Goal: Information Seeking & Learning: Learn about a topic

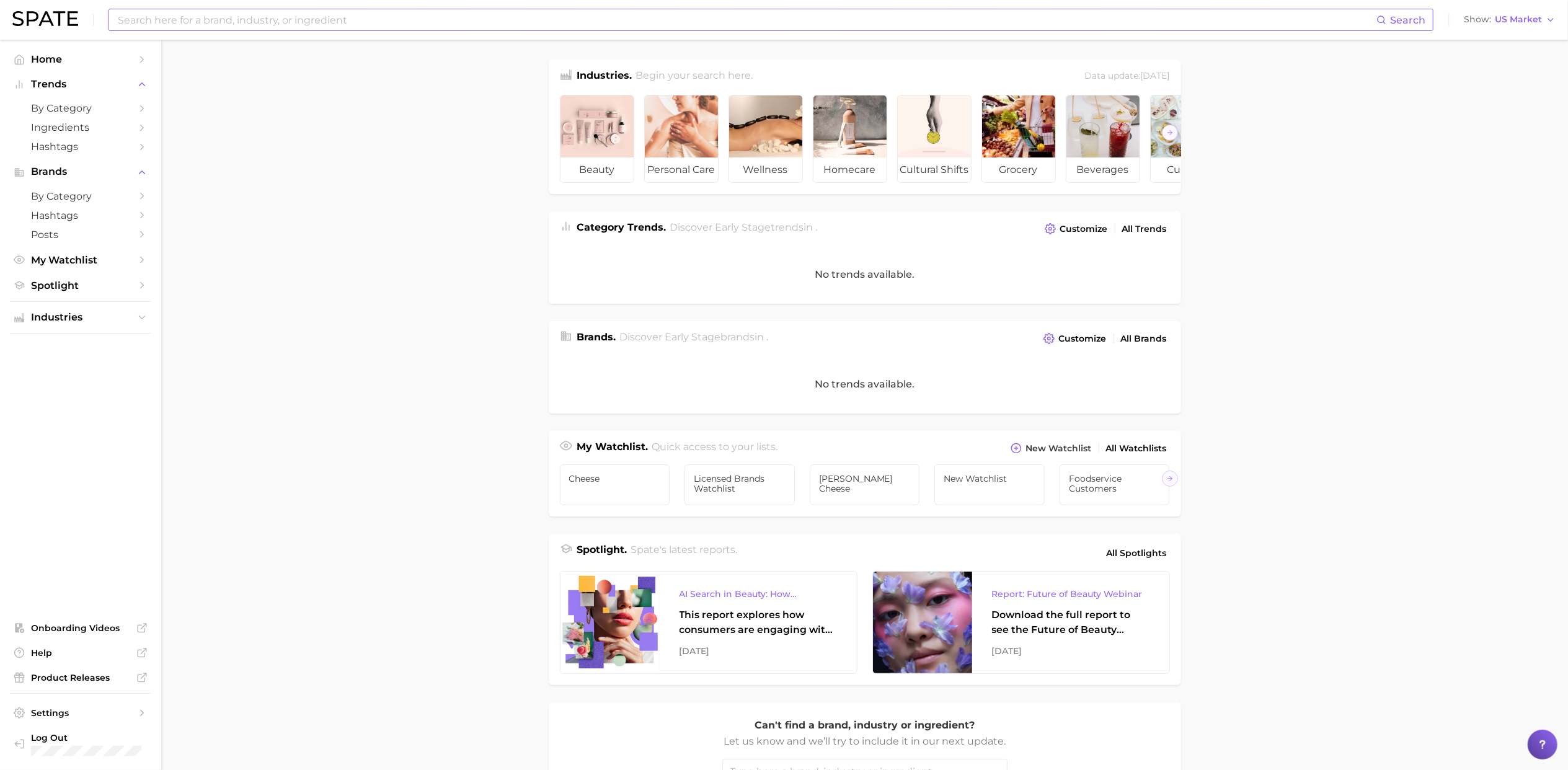
click at [422, 19] on input at bounding box center [746, 20] width 1259 height 21
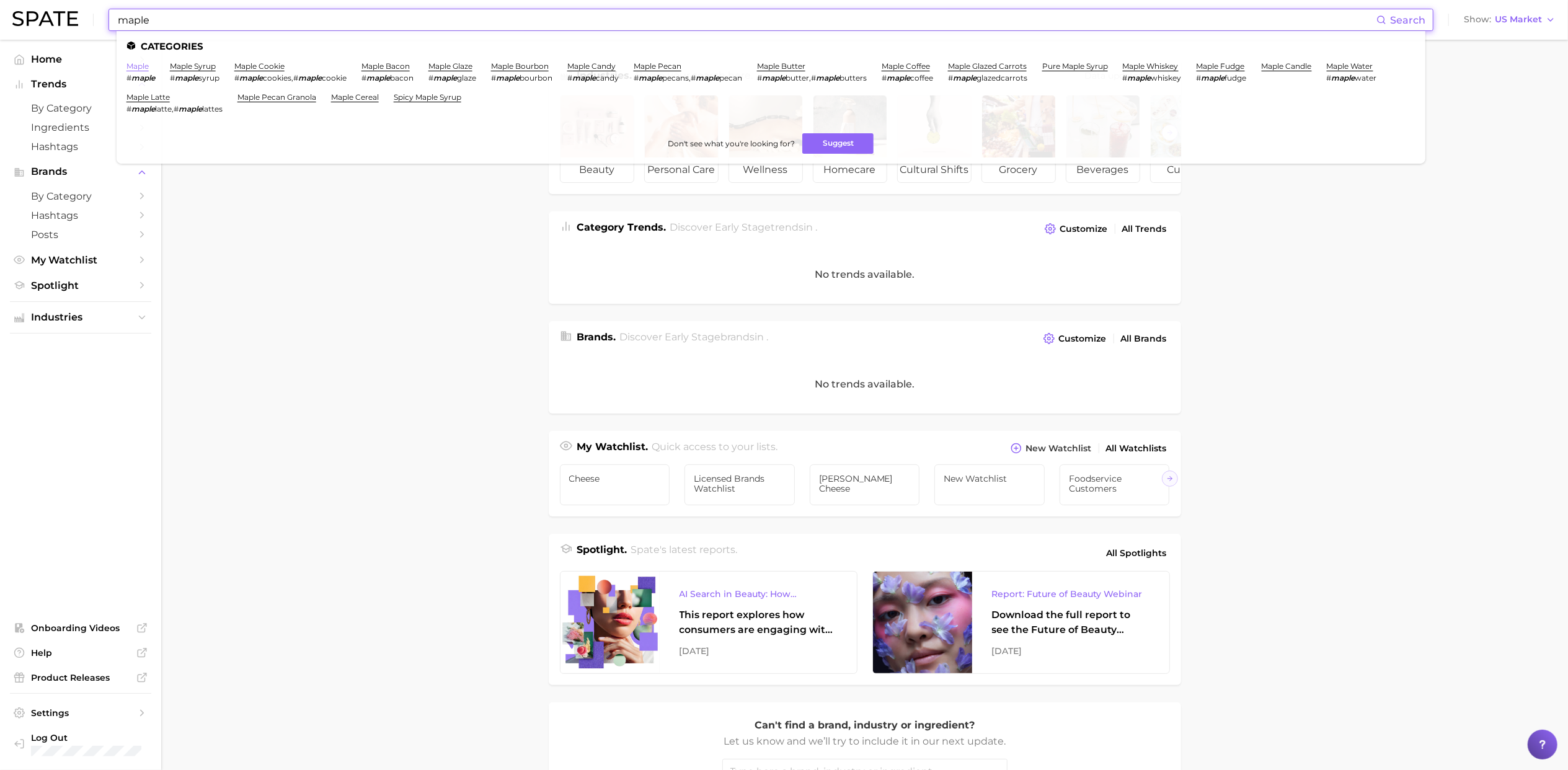
type input "maple"
click at [132, 68] on link "maple" at bounding box center [137, 65] width 22 height 10
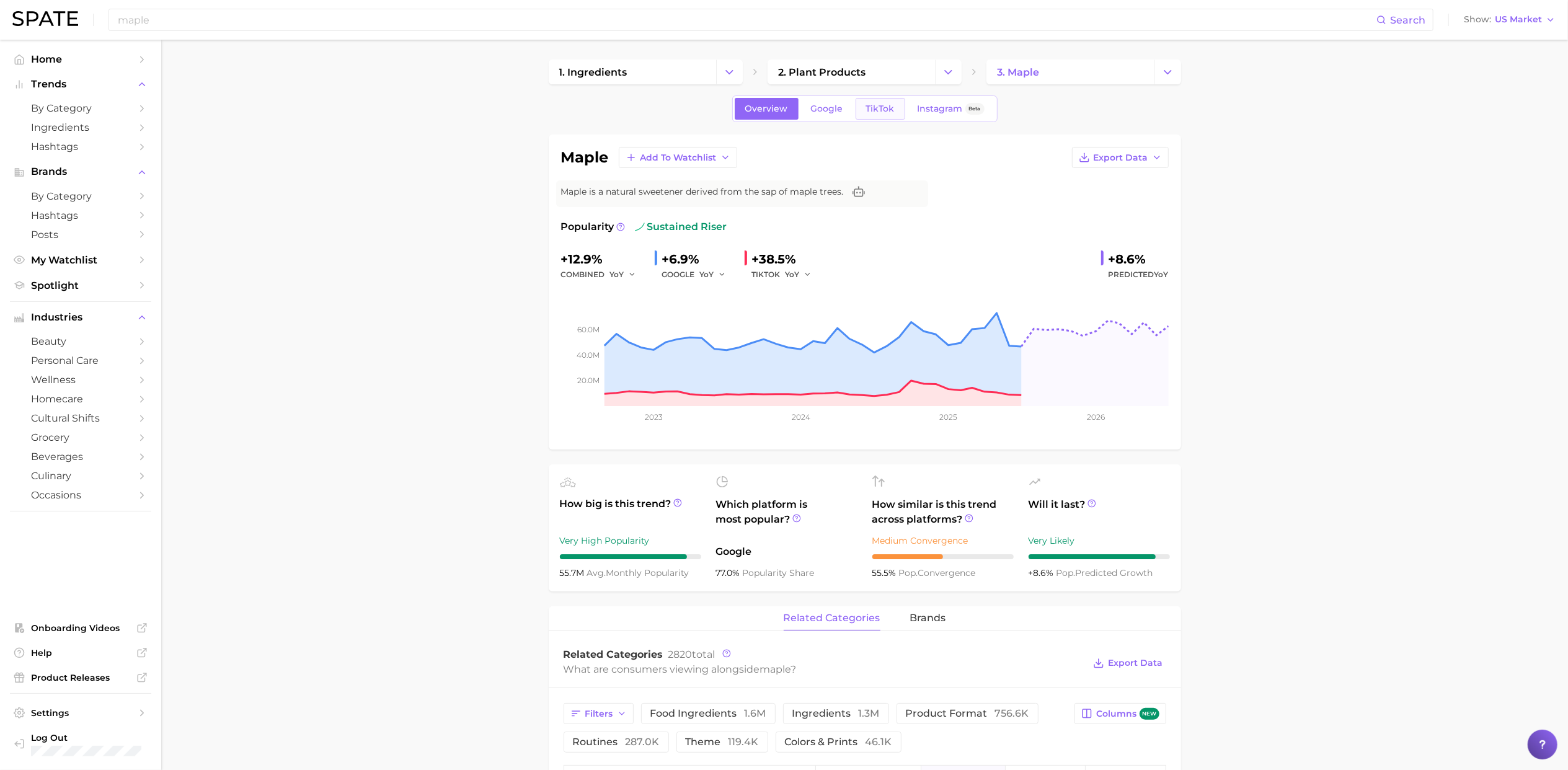
click at [876, 117] on link "TikTok" at bounding box center [880, 109] width 50 height 22
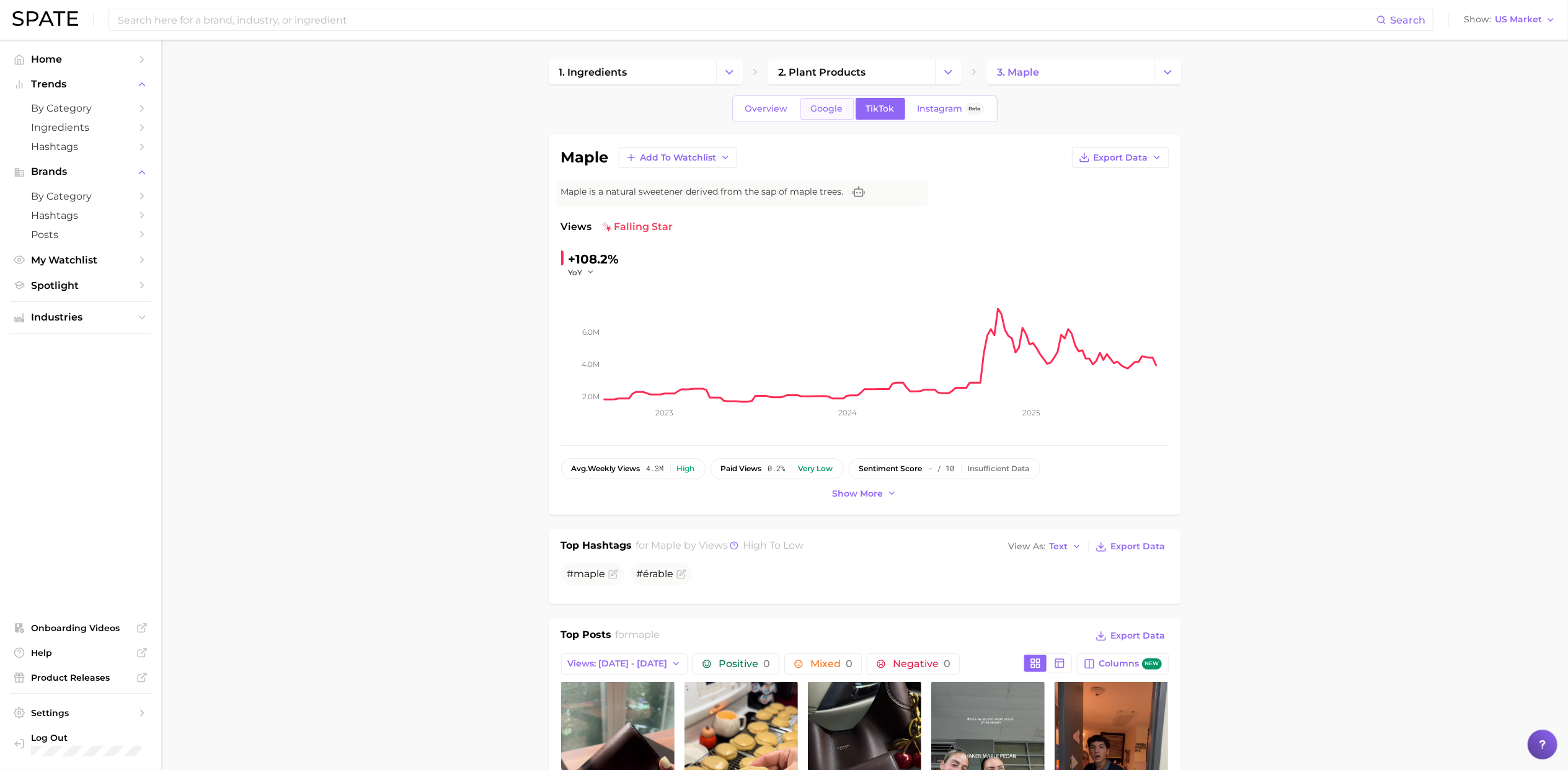
click at [838, 108] on span "Google" at bounding box center [827, 109] width 32 height 11
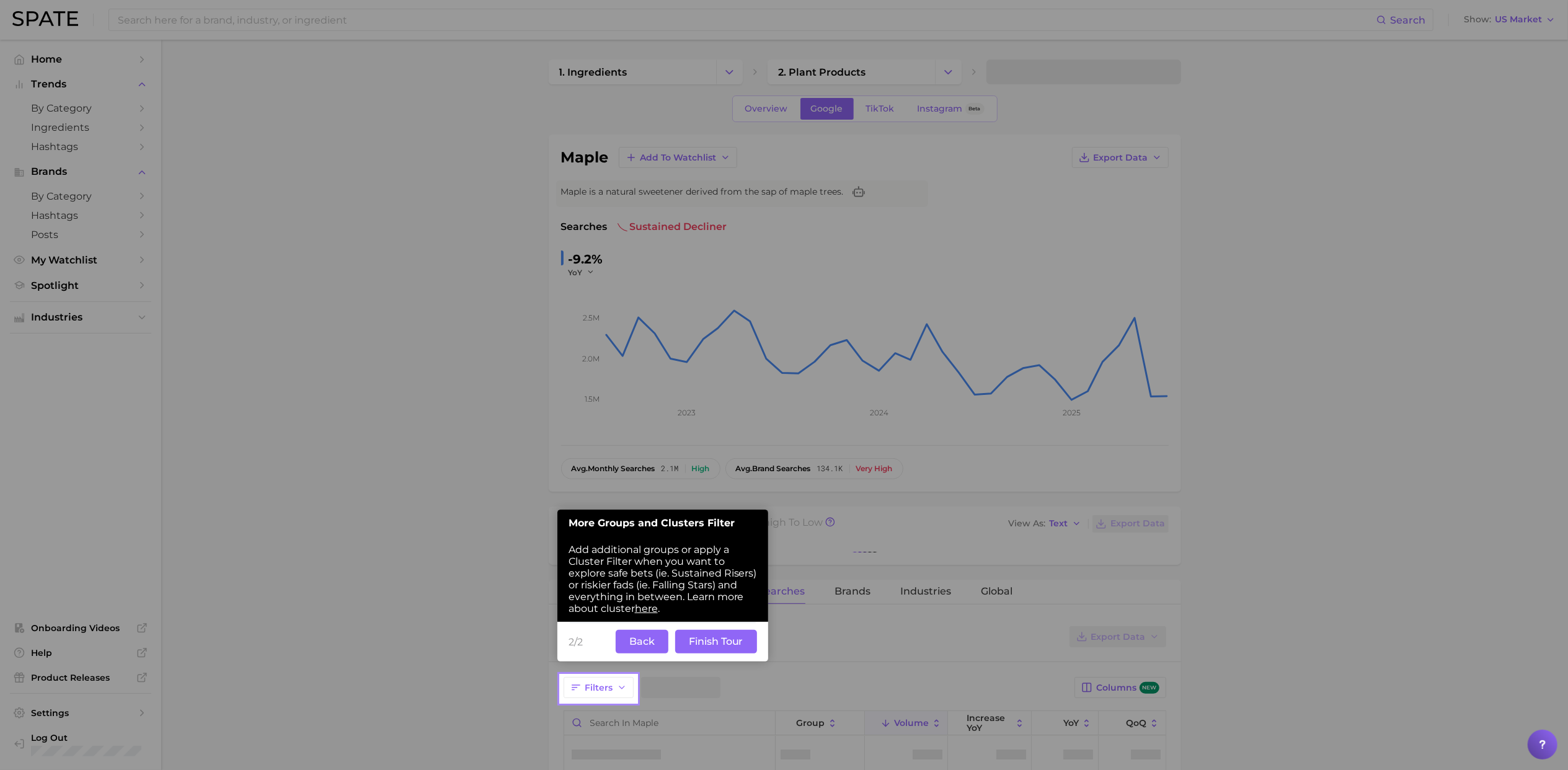
click at [1296, 521] on div at bounding box center [1102, 779] width 931 height 1558
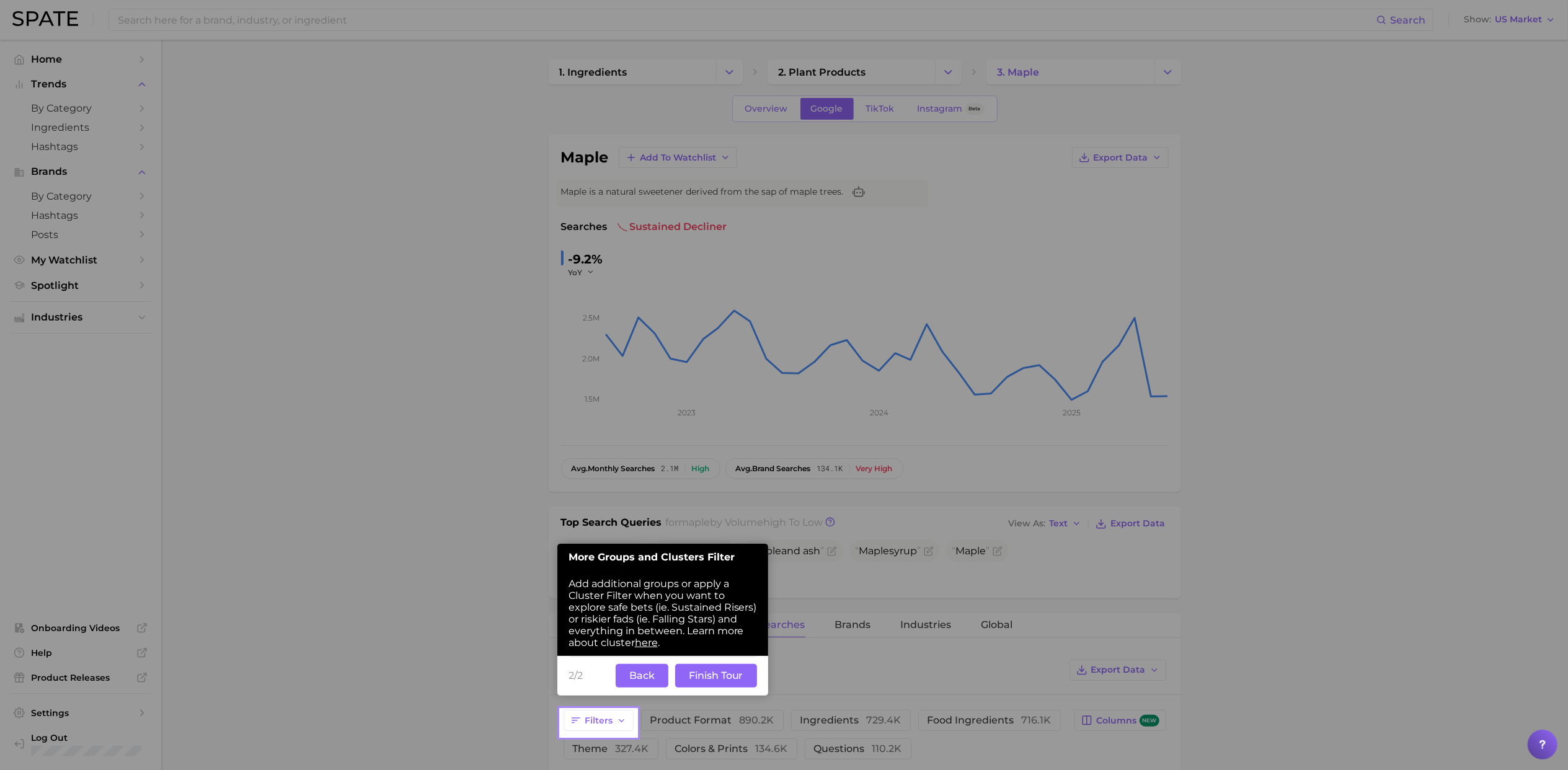
click at [687, 678] on button "Finish Tour" at bounding box center [715, 675] width 82 height 24
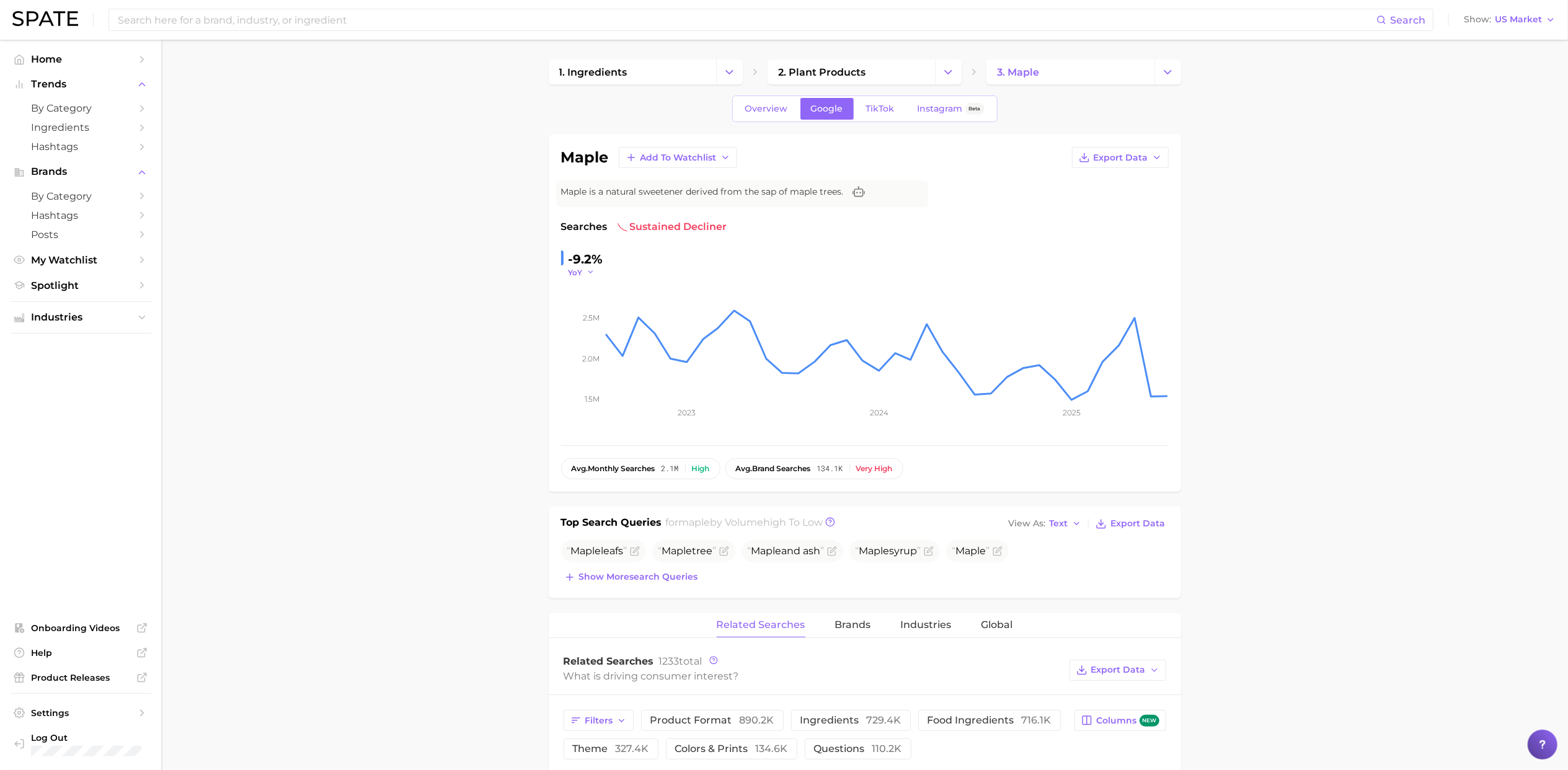
click at [586, 276] on icon "button" at bounding box center [591, 272] width 9 height 9
click at [586, 308] on span "QoQ" at bounding box center [585, 312] width 20 height 11
click at [584, 278] on icon "1.5m 2.0m 2.5m 2023 2024 2025" at bounding box center [864, 355] width 608 height 155
click at [577, 268] on span "QoQ" at bounding box center [577, 272] width 18 height 11
click at [593, 331] on span "MoM" at bounding box center [585, 334] width 22 height 11
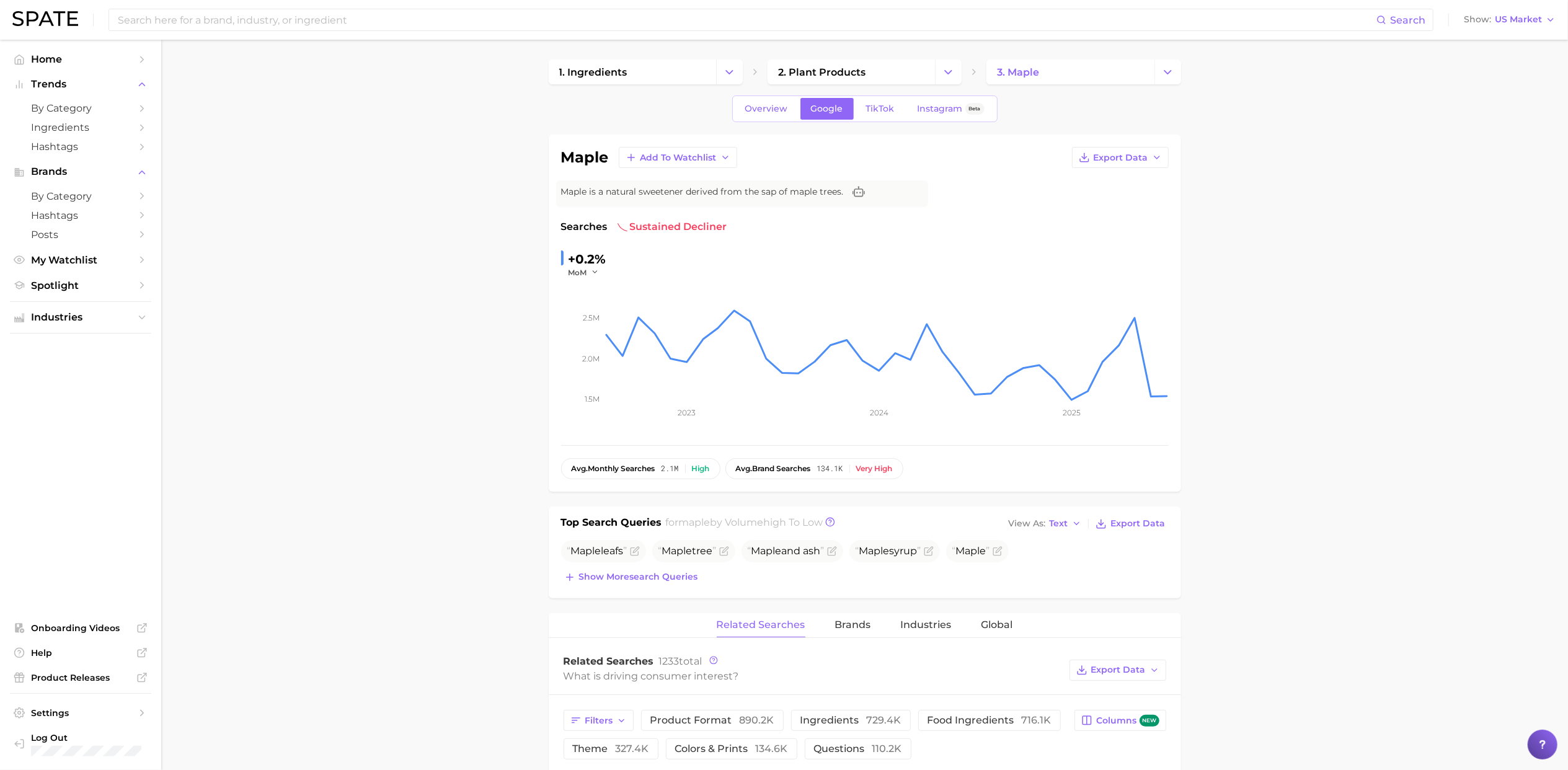
click at [243, 22] on input at bounding box center [746, 20] width 1259 height 21
type input "J"
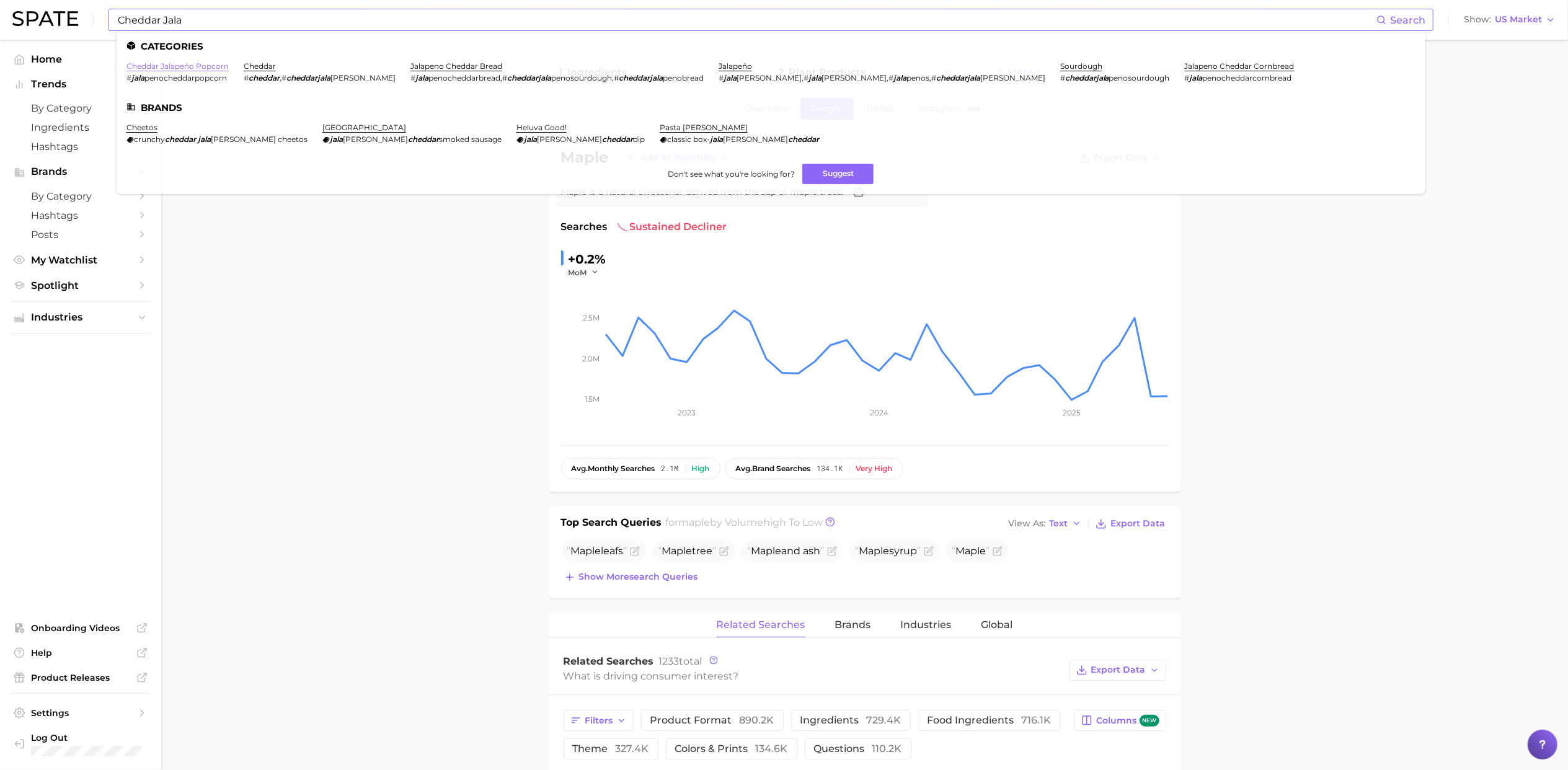
click at [170, 67] on link "cheddar jalapeño popcorn" at bounding box center [178, 65] width 103 height 10
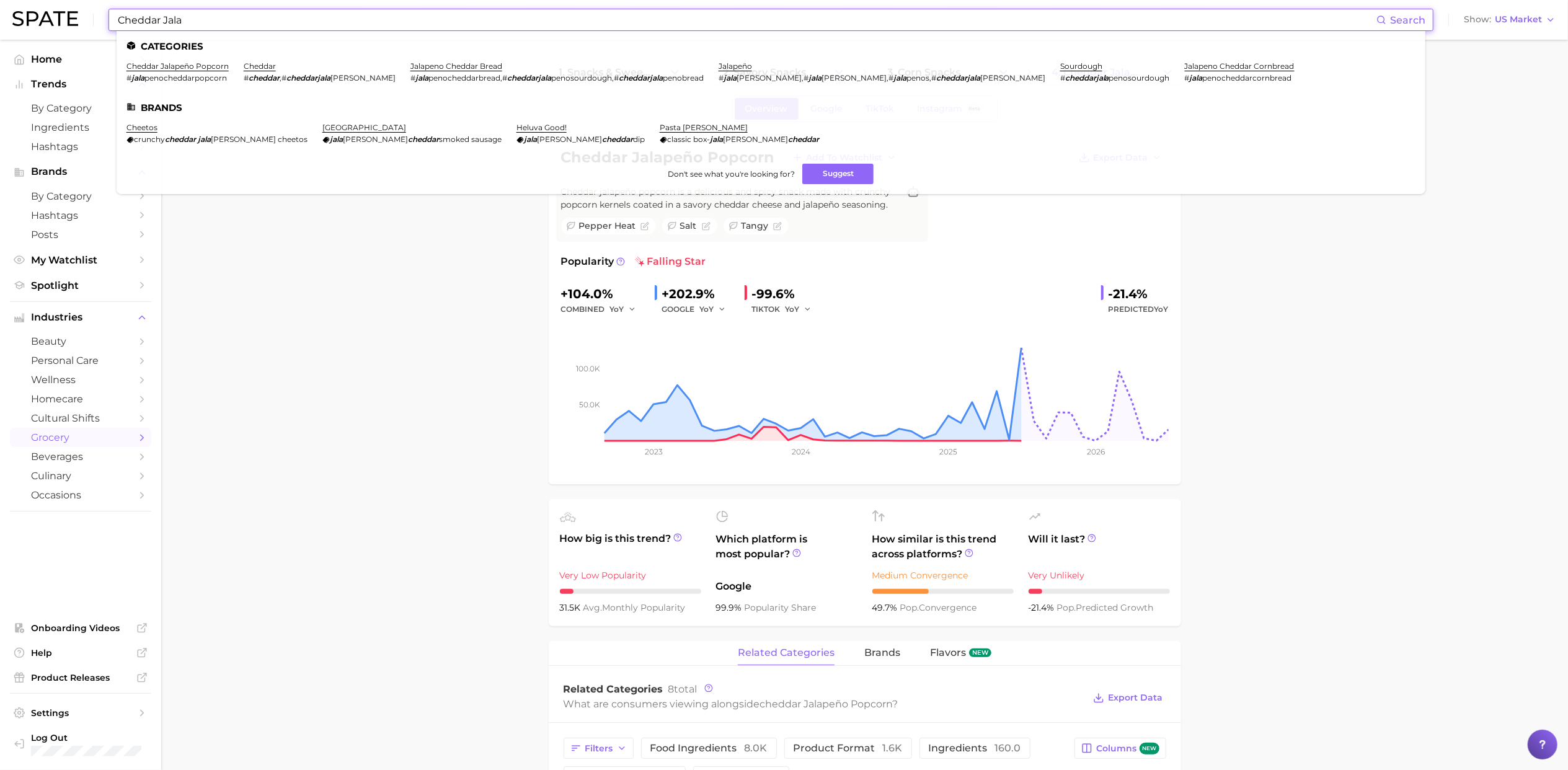
drag, startPoint x: 194, startPoint y: 20, endPoint x: 92, endPoint y: 18, distance: 102.0
click at [92, 18] on div "Cheddar Jala Search Categories cheddar jalapeño popcorn # jala penocheddarpopco…" at bounding box center [784, 19] width 1543 height 40
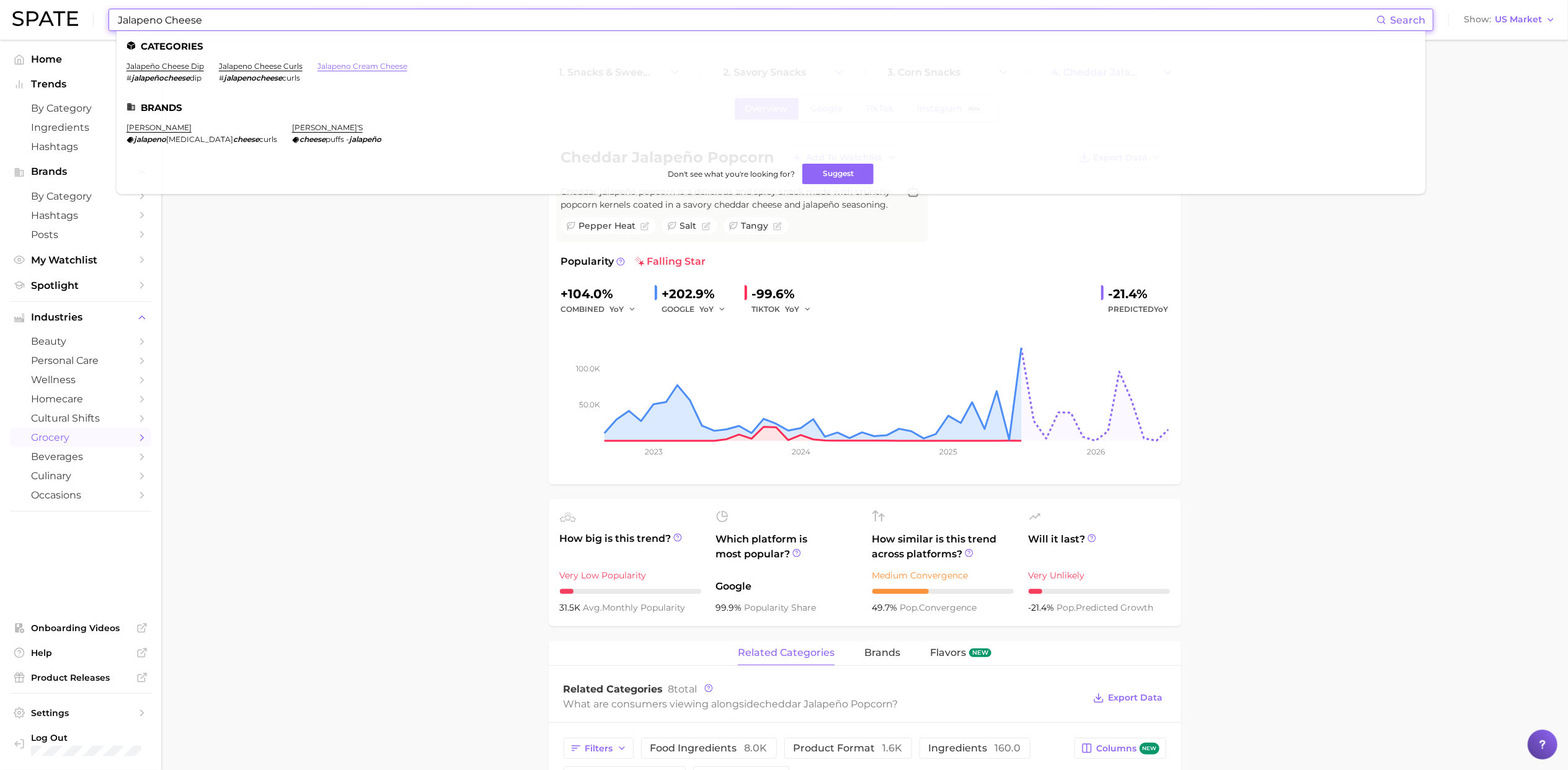
type input "Jalapeno Cheese"
click at [391, 67] on link "jalapeno cream cheese" at bounding box center [363, 65] width 90 height 10
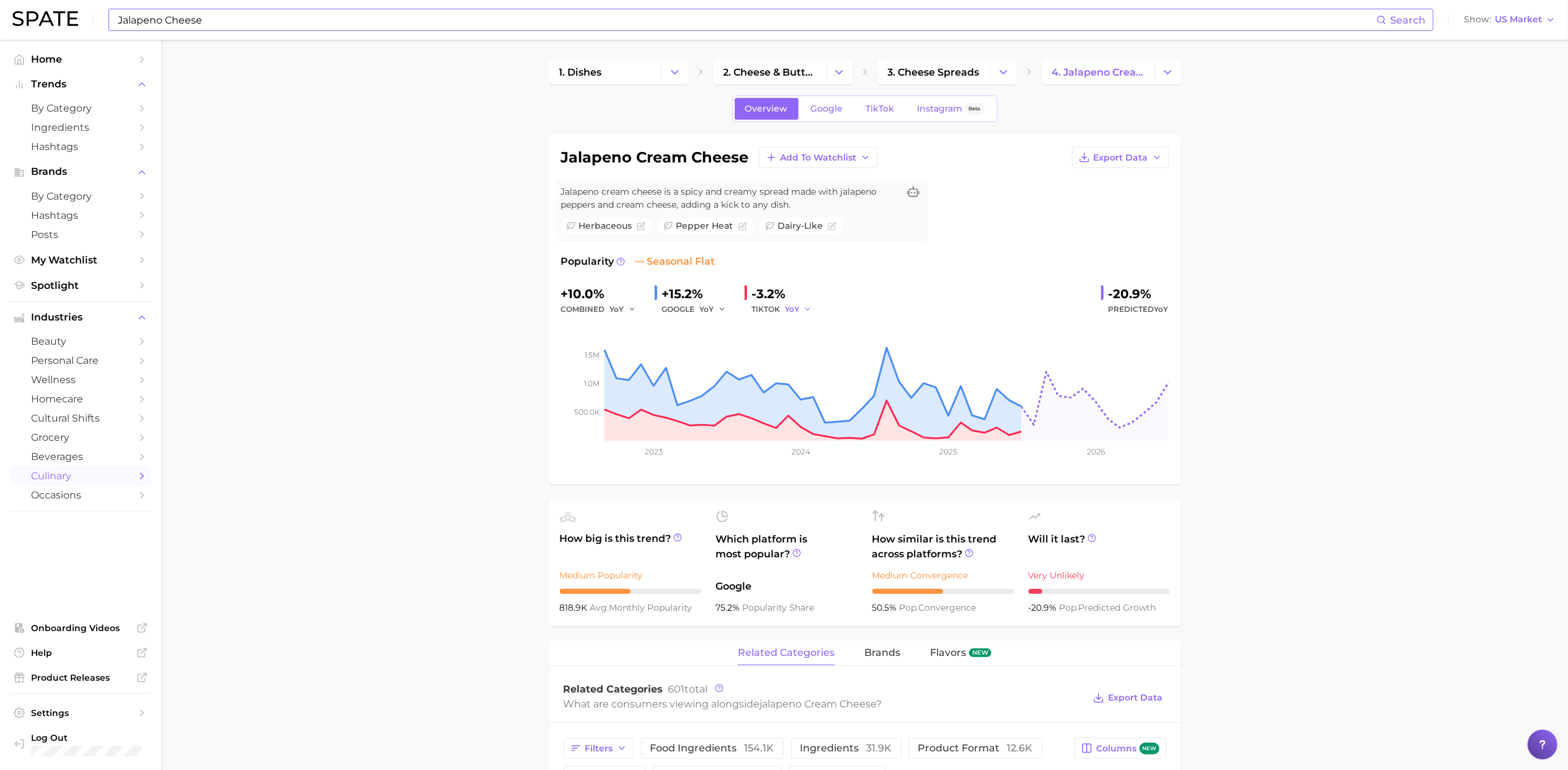
click at [799, 308] on button "YoY" at bounding box center [799, 309] width 27 height 15
click at [834, 108] on span "Google" at bounding box center [827, 109] width 32 height 11
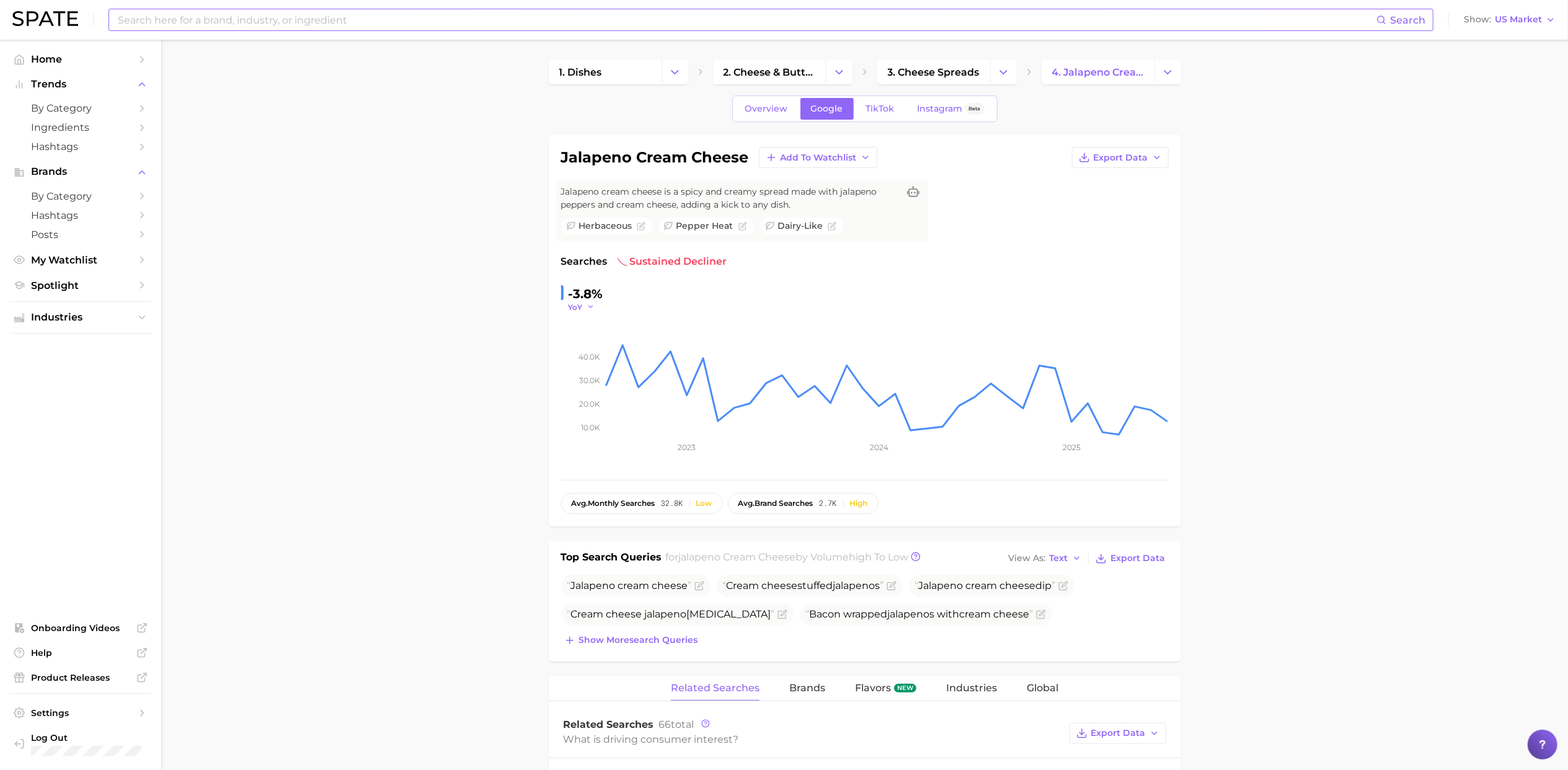
click at [580, 308] on span "YoY" at bounding box center [576, 307] width 14 height 11
click at [585, 342] on span "QoQ" at bounding box center [585, 347] width 20 height 11
click at [581, 309] on span "QoQ" at bounding box center [577, 307] width 18 height 11
click at [588, 345] on span "QoQ" at bounding box center [585, 347] width 20 height 11
click at [881, 107] on span "TikTok" at bounding box center [880, 109] width 28 height 11
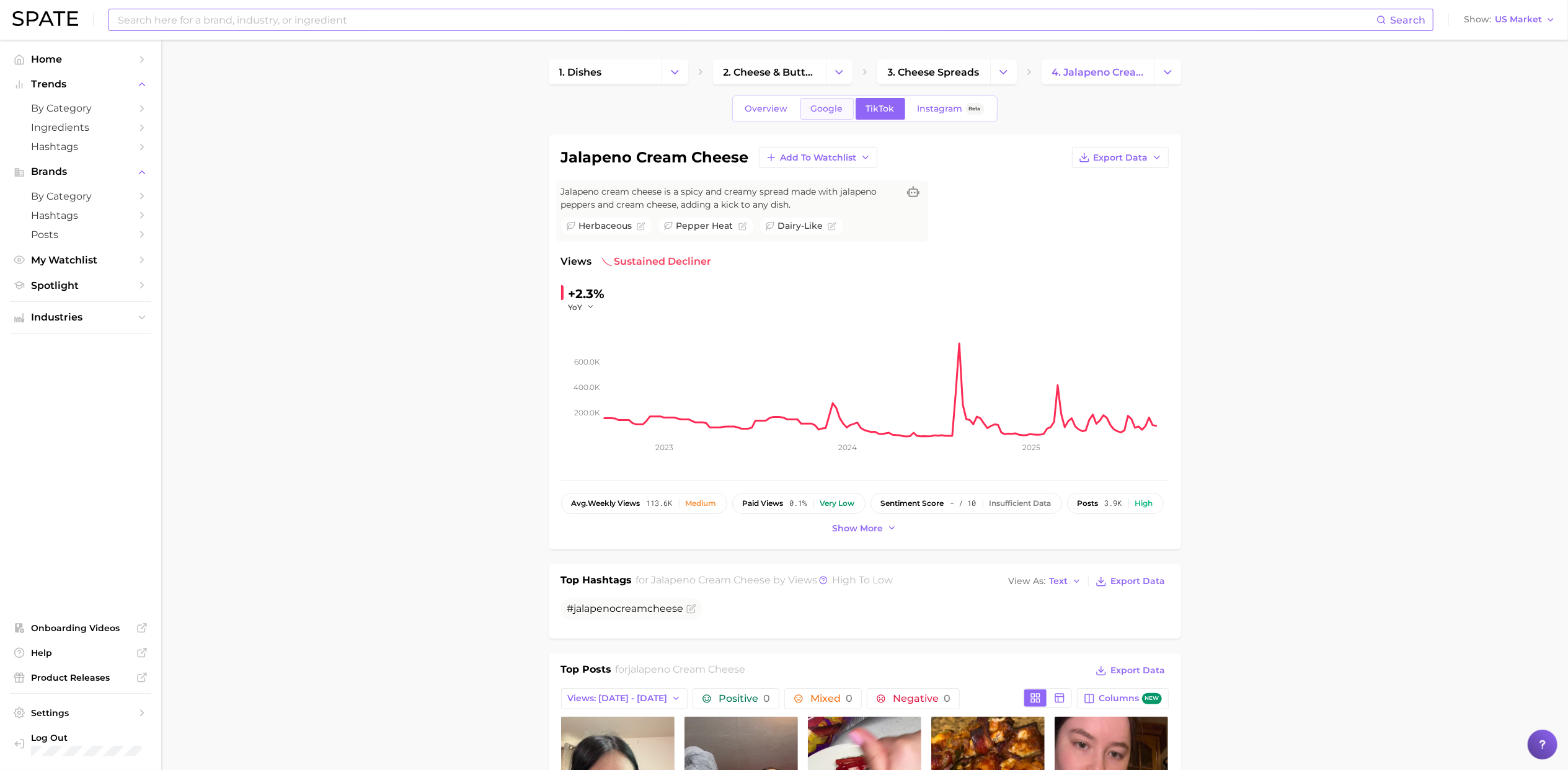
click at [817, 107] on span "Google" at bounding box center [827, 109] width 32 height 11
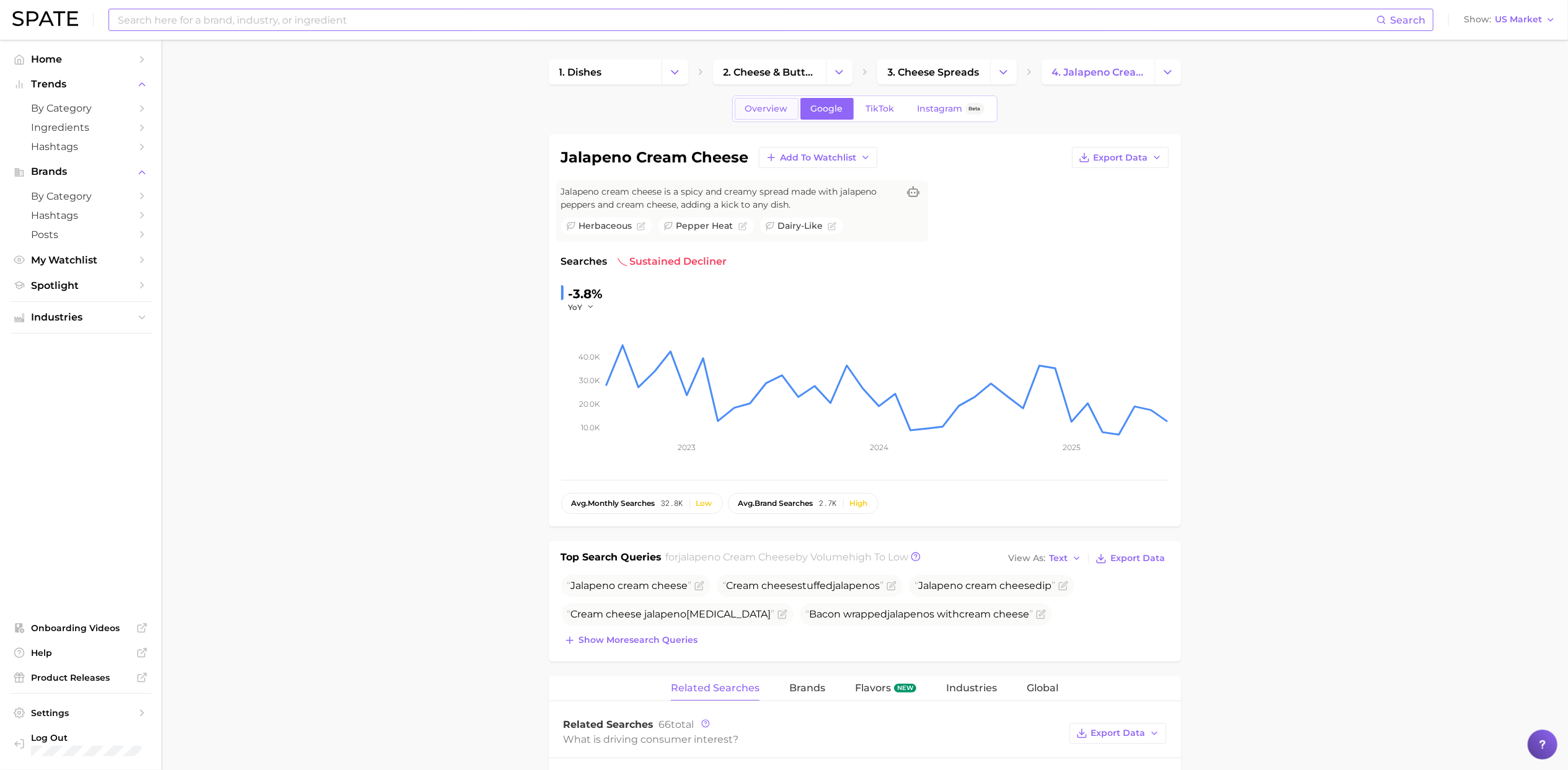
click at [768, 110] on span "Overview" at bounding box center [767, 109] width 42 height 11
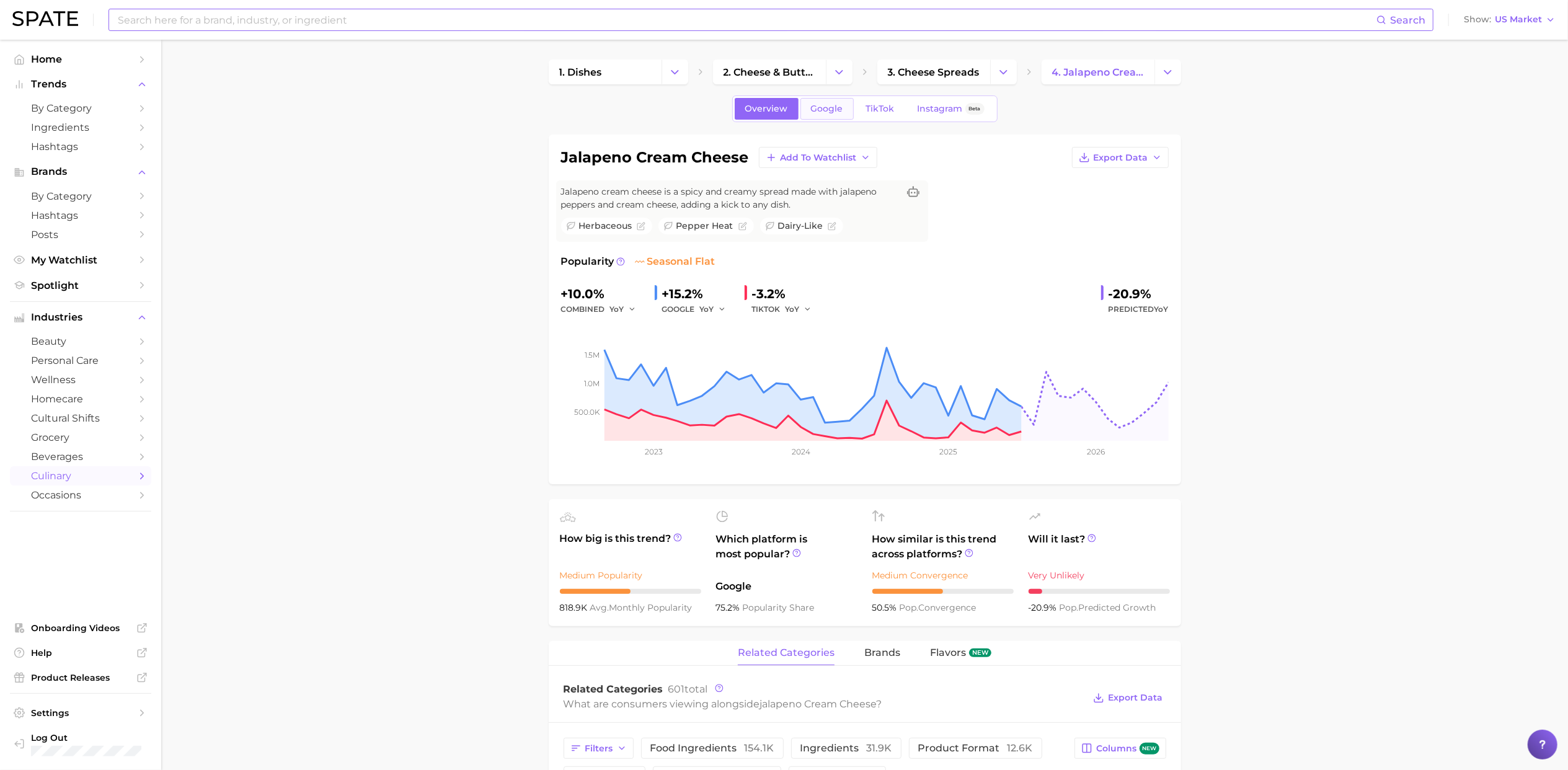
click at [832, 108] on span "Google" at bounding box center [827, 109] width 32 height 11
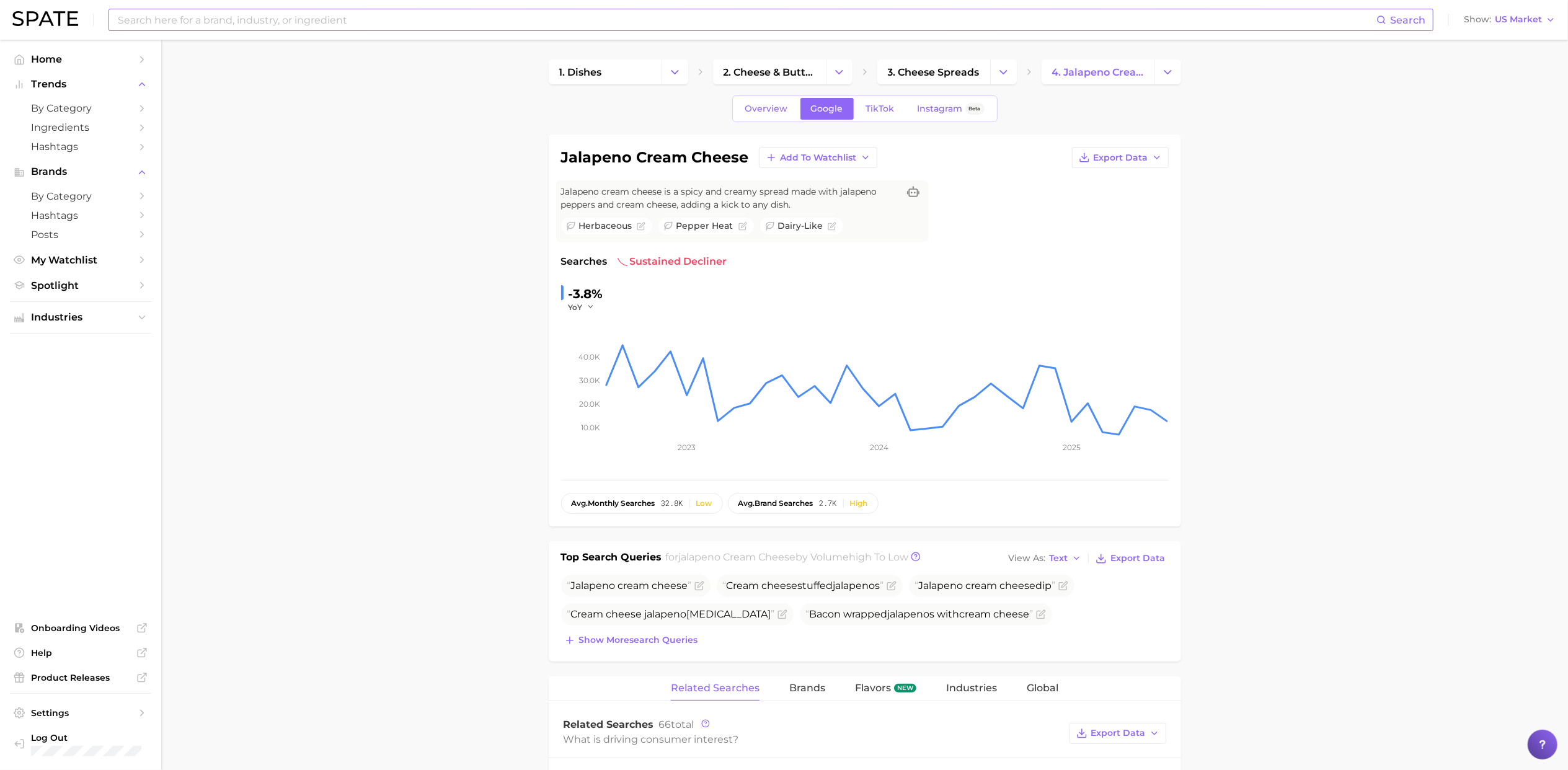
click at [357, 23] on input at bounding box center [746, 20] width 1259 height 21
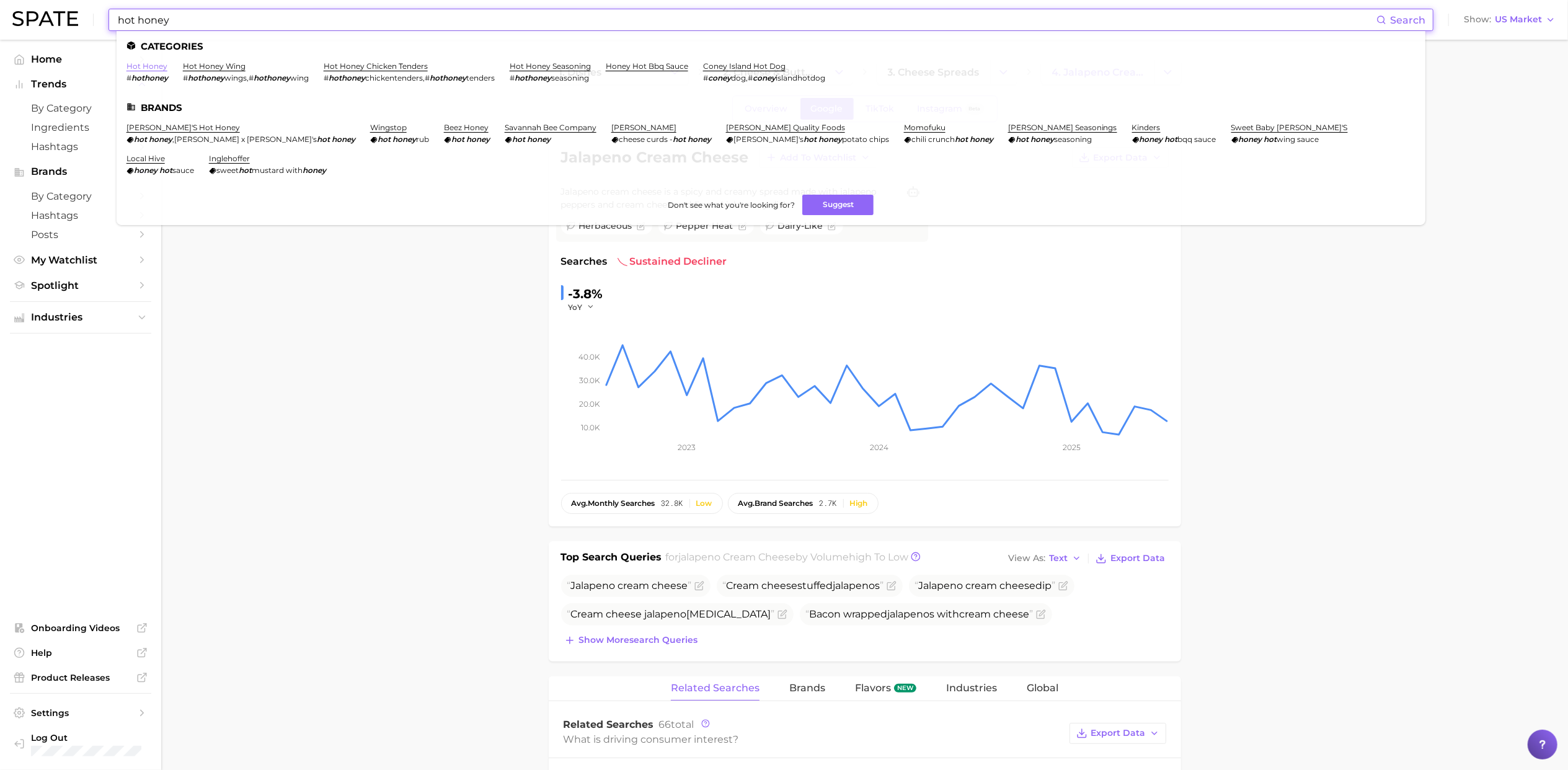
type input "hot honey"
click at [142, 70] on link "hot honey" at bounding box center [147, 65] width 41 height 10
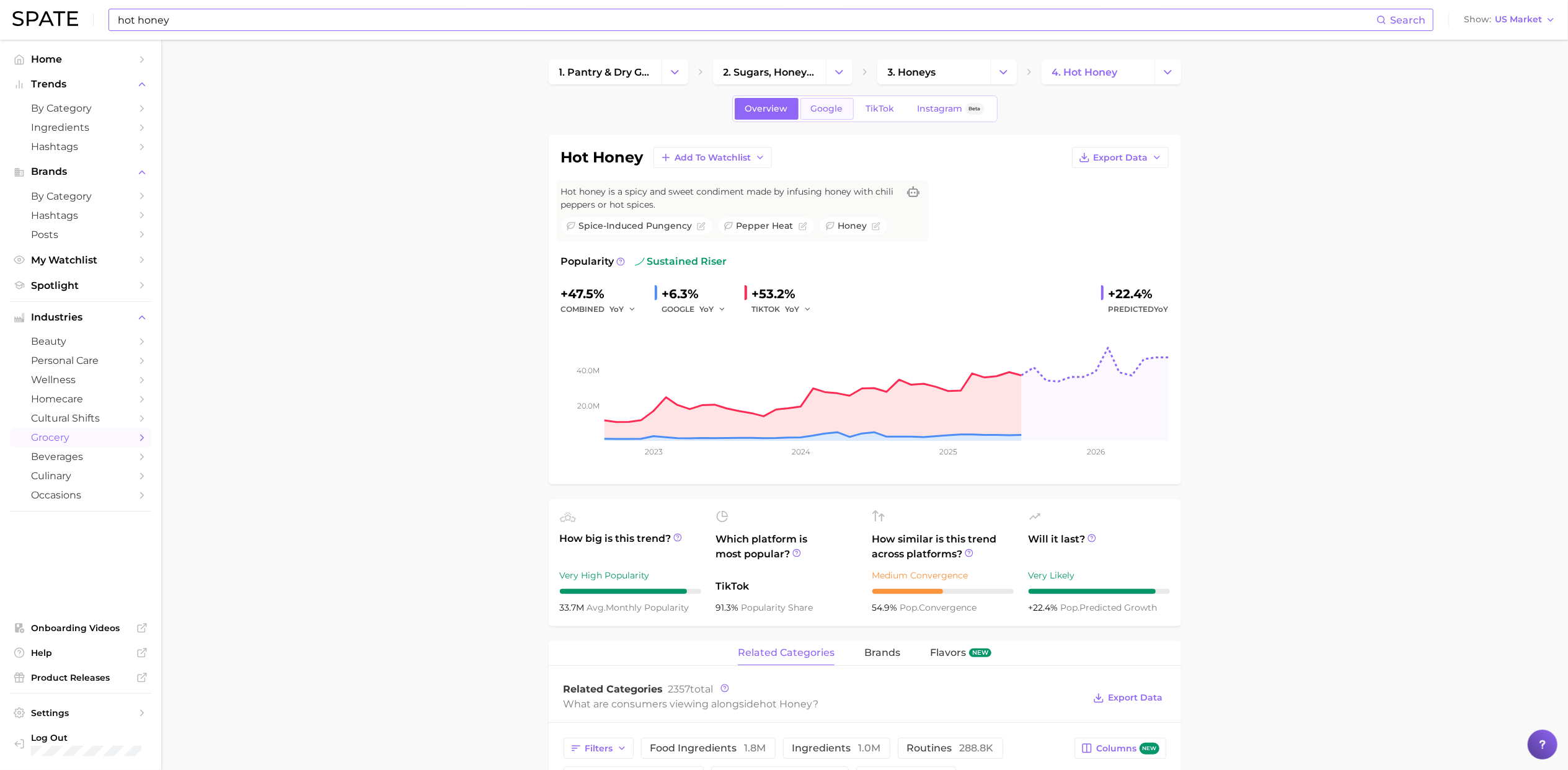
click at [826, 111] on span "Google" at bounding box center [827, 109] width 32 height 11
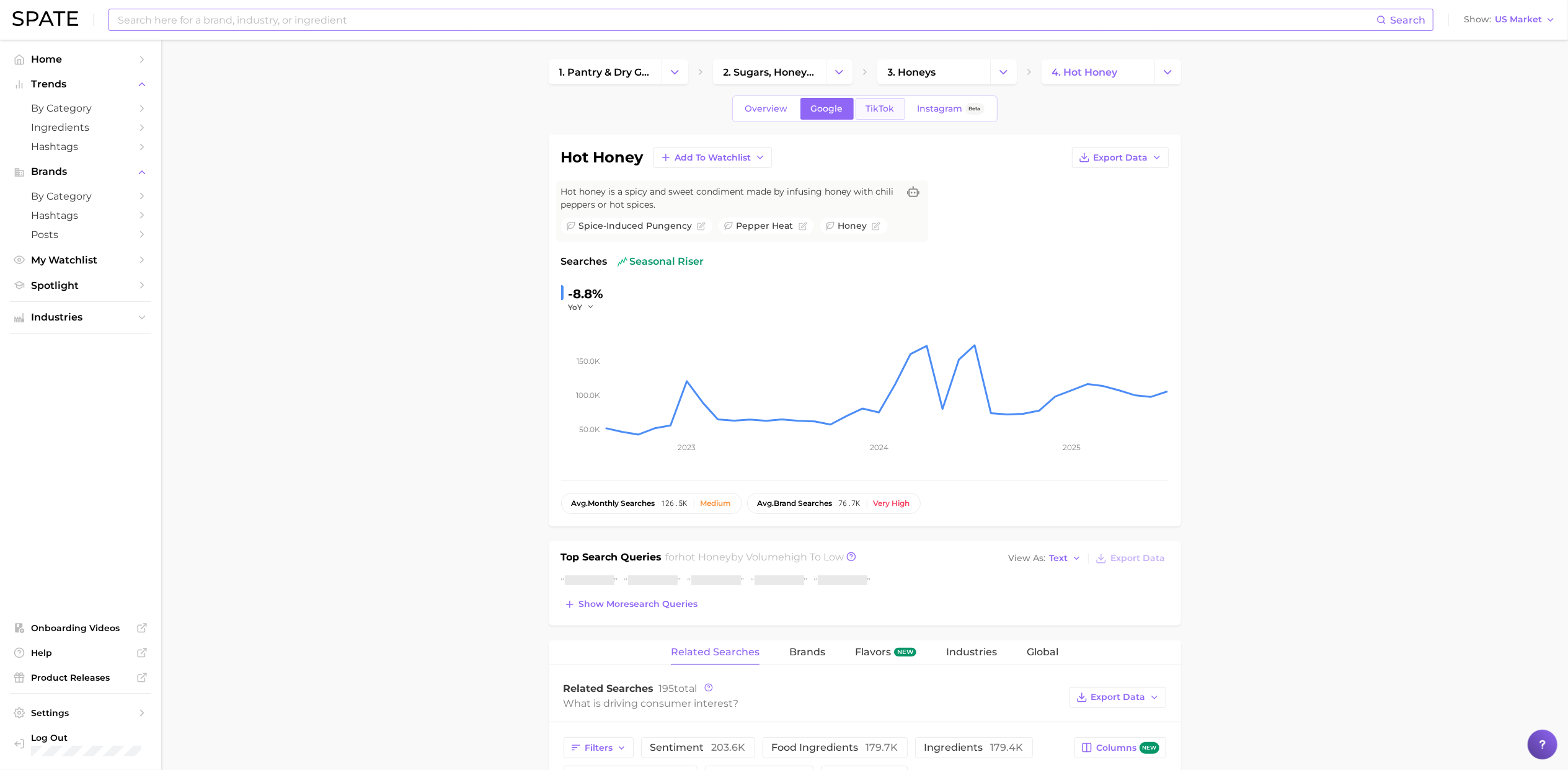
click at [888, 107] on span "TikTok" at bounding box center [880, 109] width 28 height 11
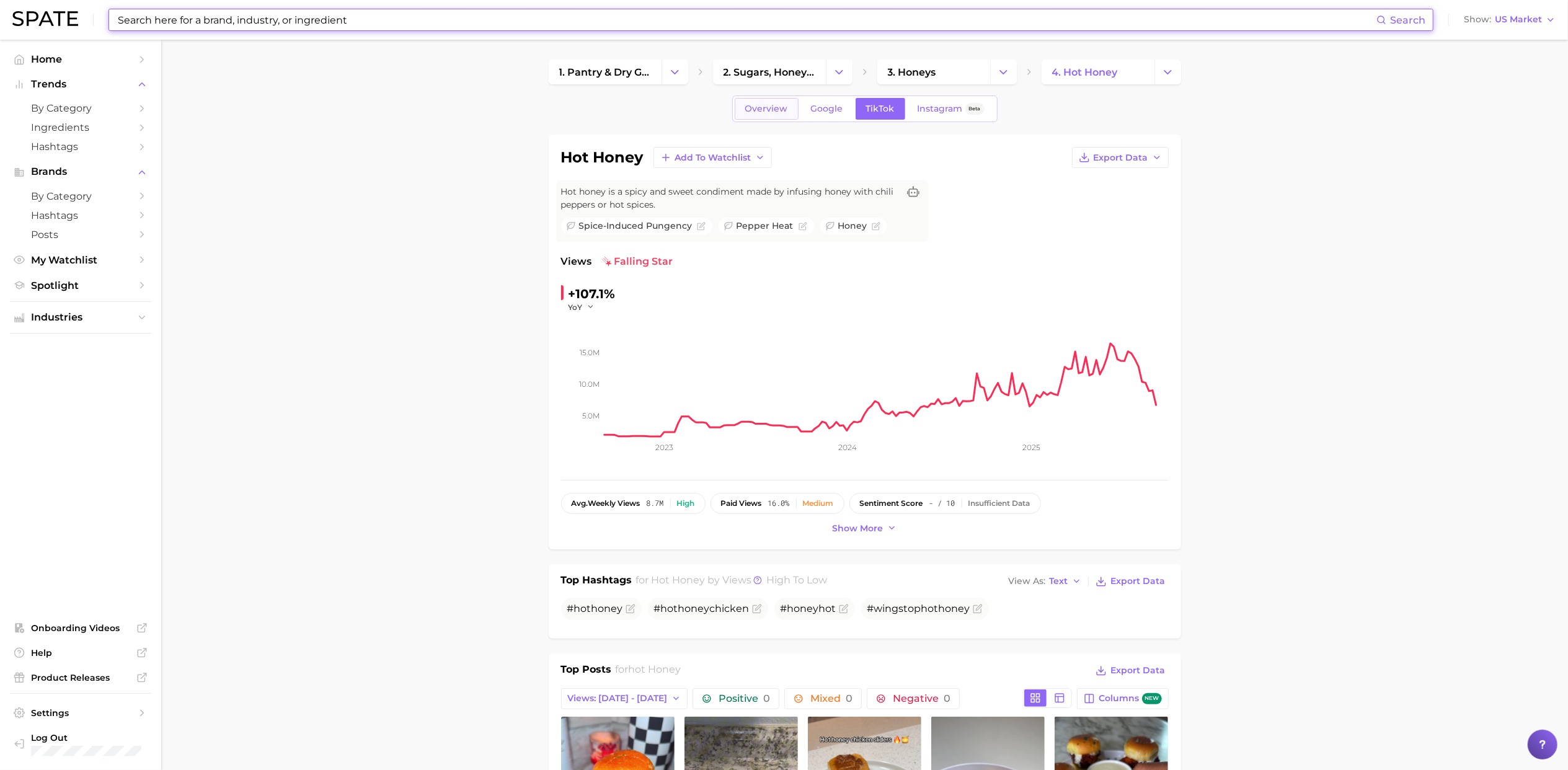
click at [762, 117] on link "Overview" at bounding box center [767, 109] width 64 height 22
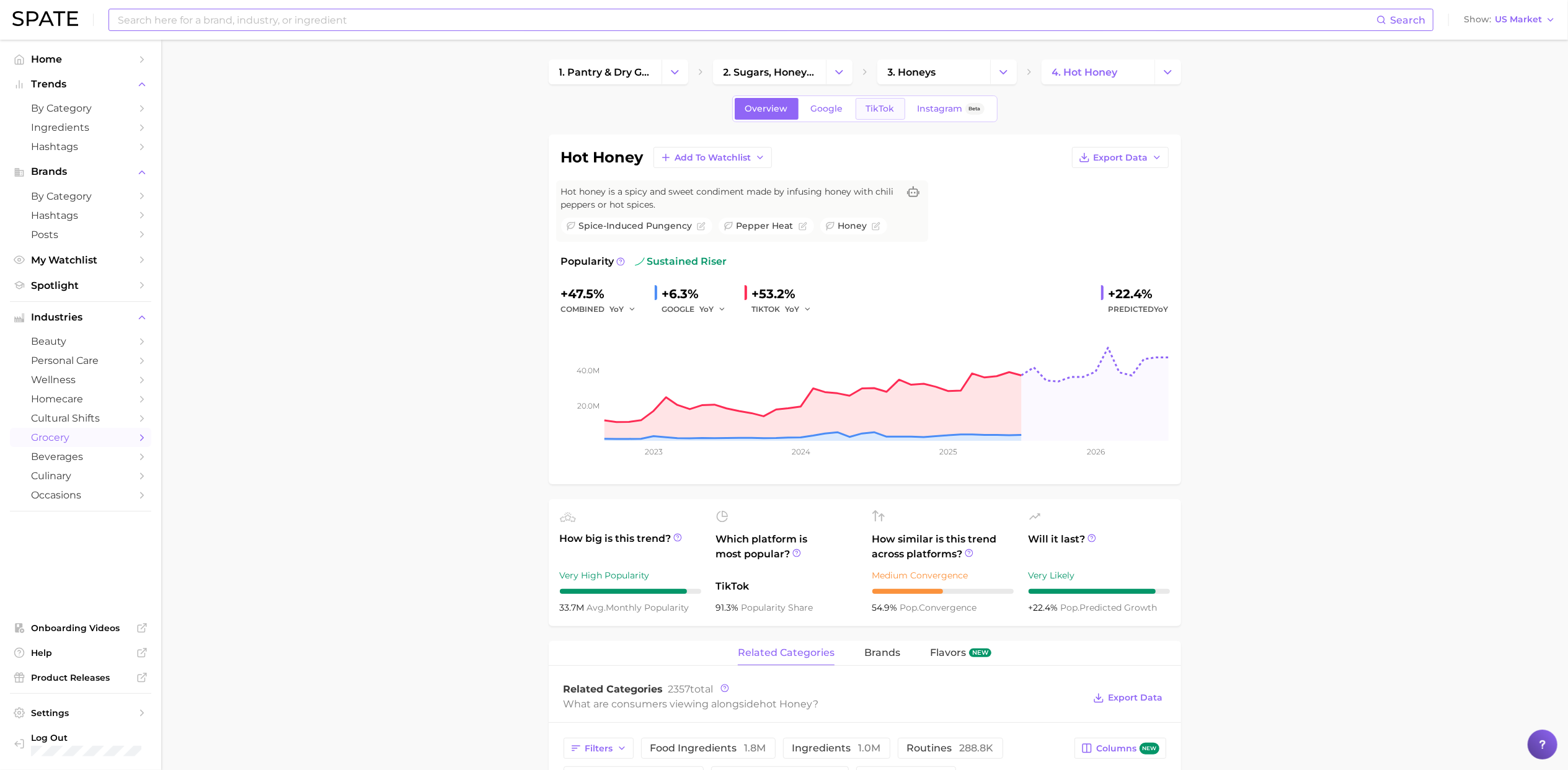
click at [884, 109] on span "TikTok" at bounding box center [880, 109] width 28 height 11
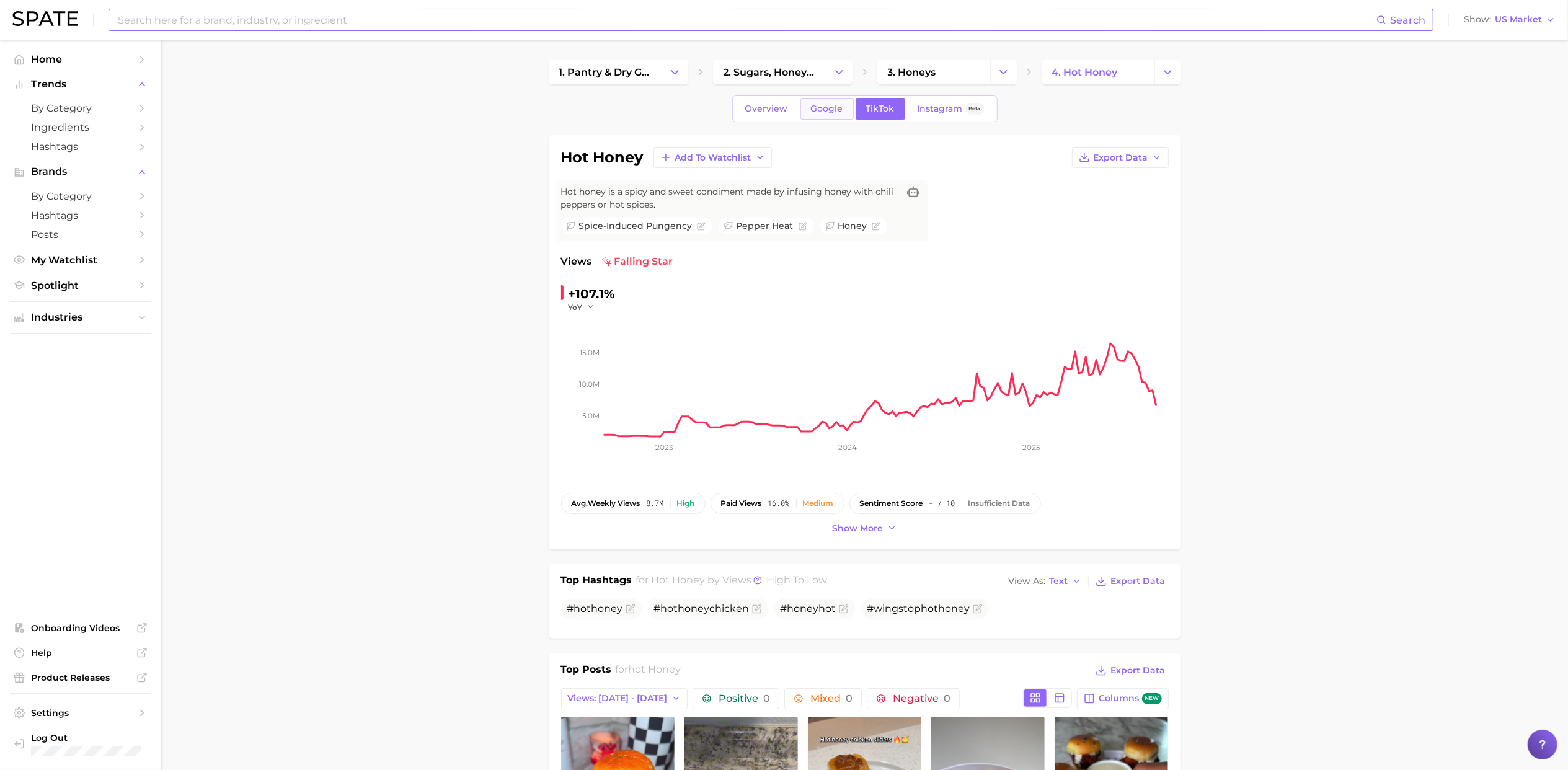
click at [822, 113] on span "Google" at bounding box center [827, 109] width 32 height 11
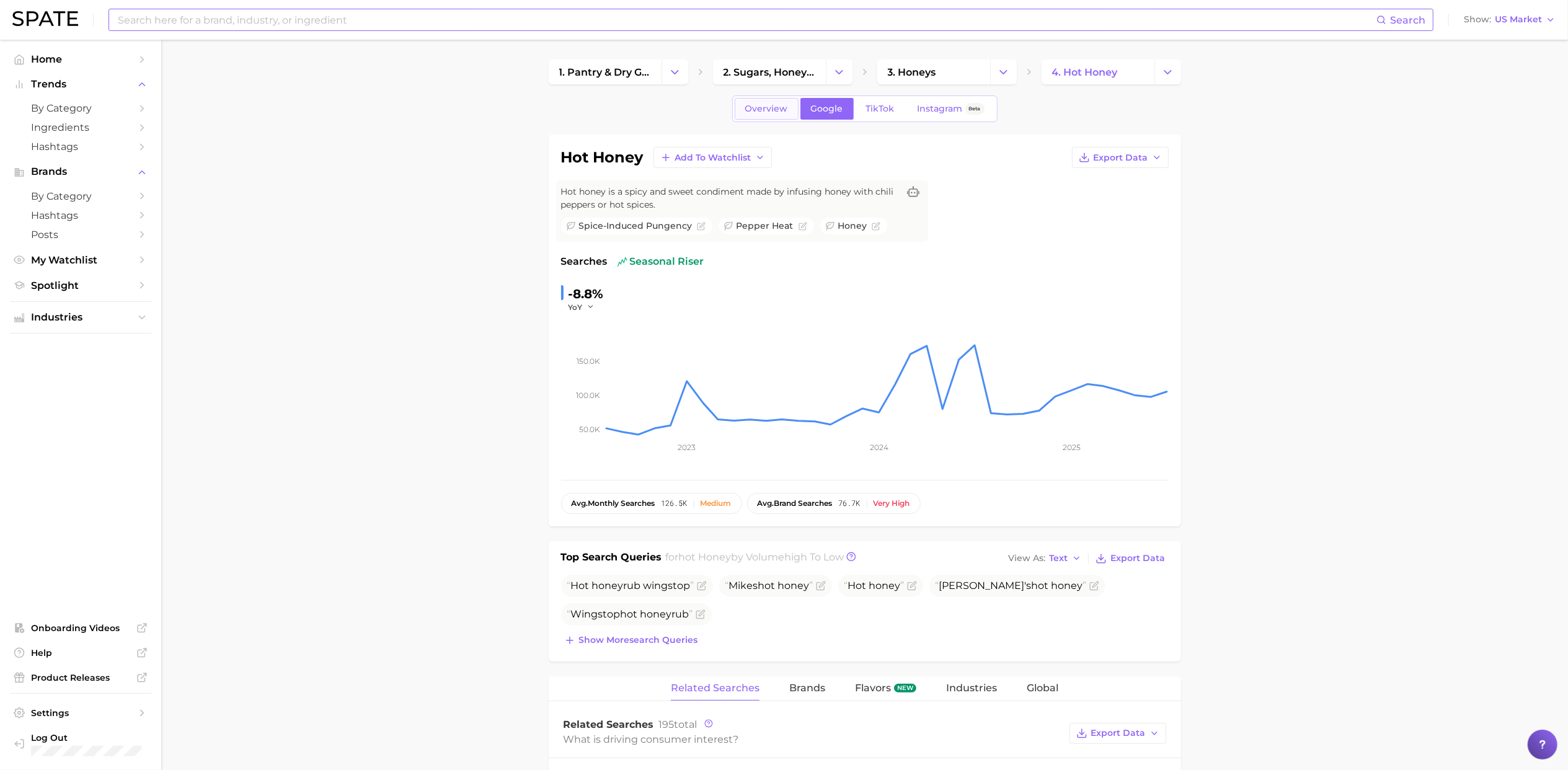
click at [771, 109] on span "Overview" at bounding box center [767, 109] width 42 height 11
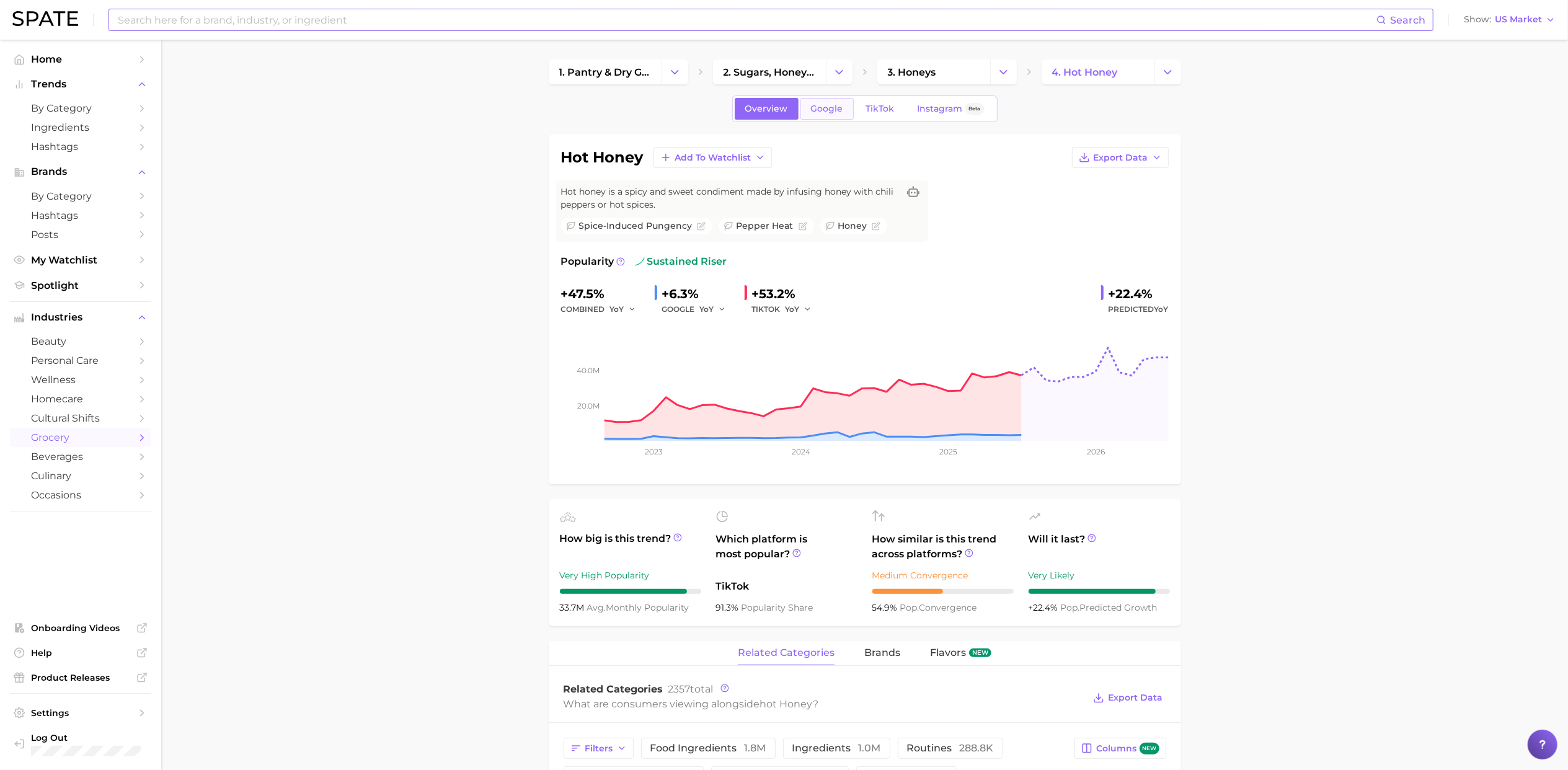
click at [824, 115] on link "Google" at bounding box center [827, 109] width 53 height 22
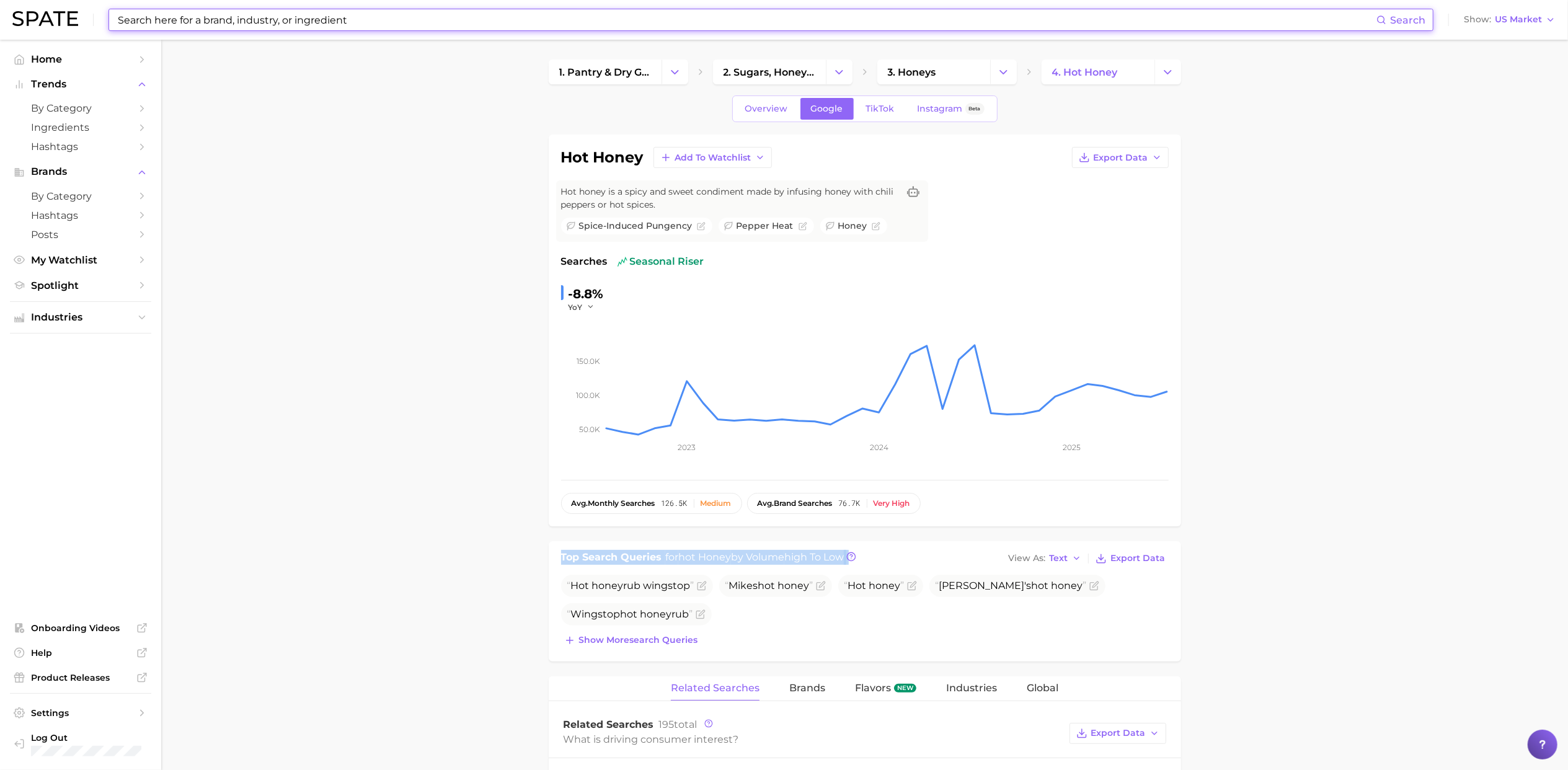
drag, startPoint x: 1369, startPoint y: 540, endPoint x: 1070, endPoint y: 539, distance: 299.0
click at [324, 18] on input at bounding box center [746, 20] width 1259 height 21
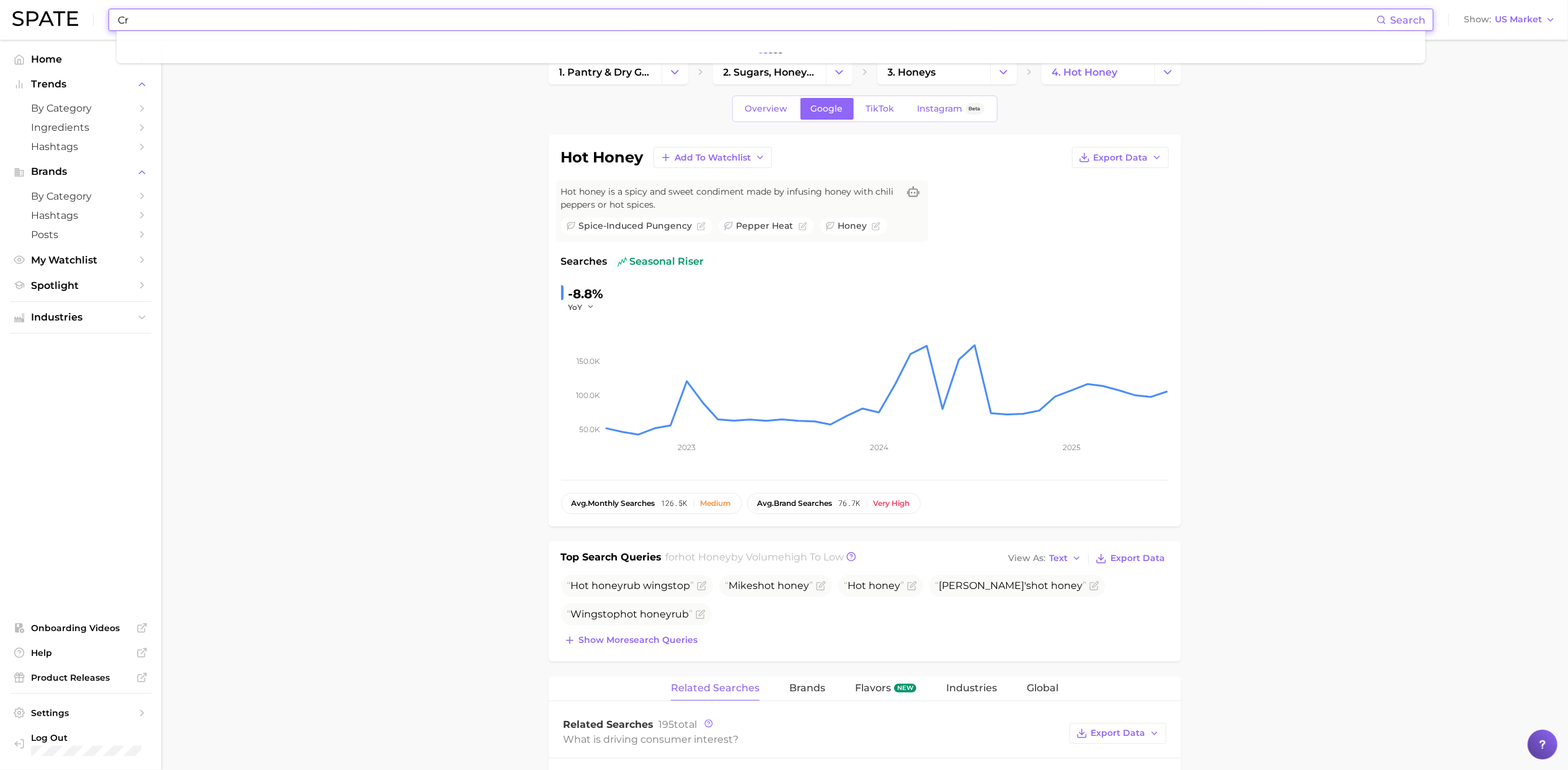
type input "C"
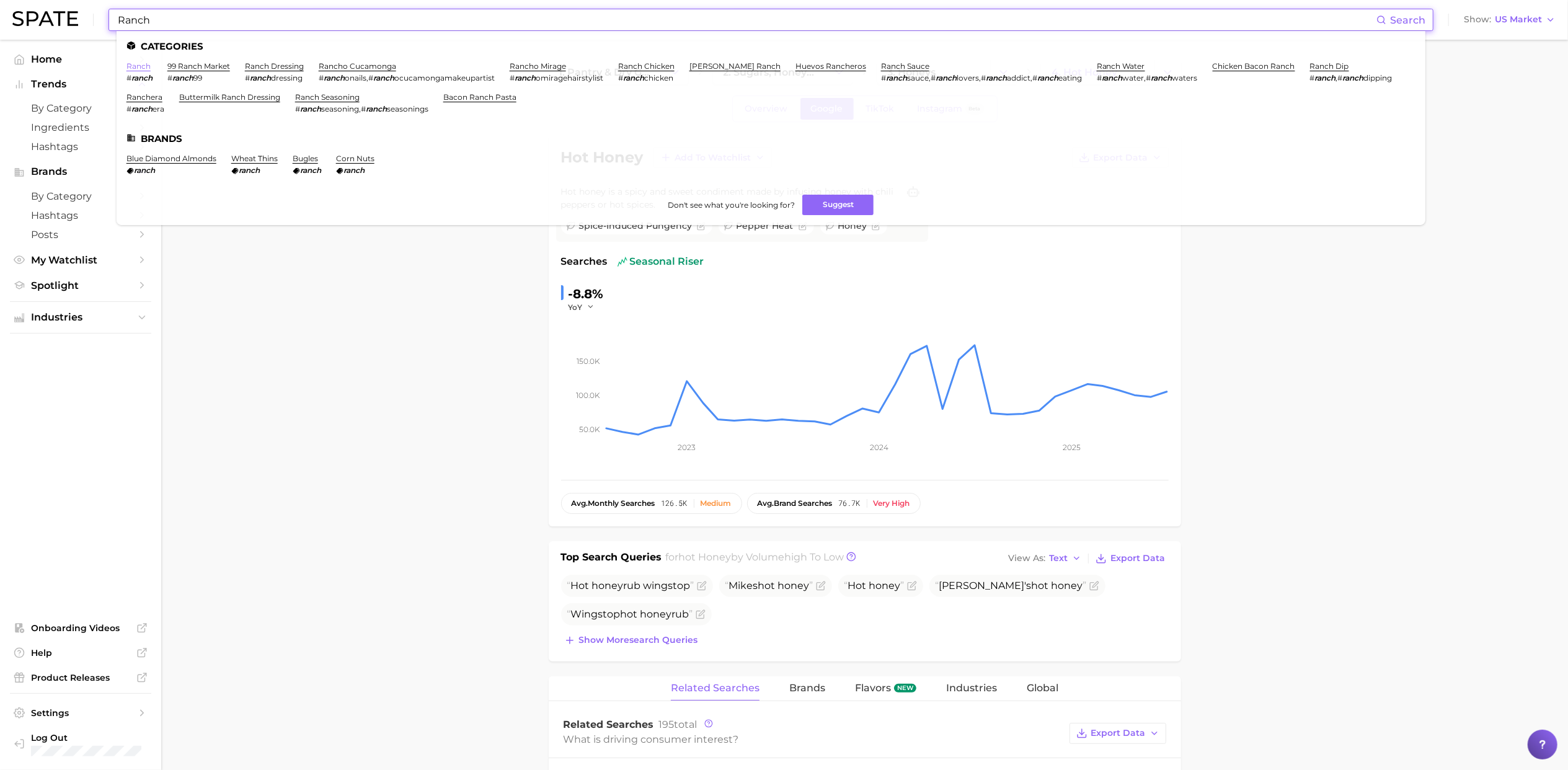
type input "Ranch"
click at [142, 67] on link "ranch" at bounding box center [138, 65] width 24 height 10
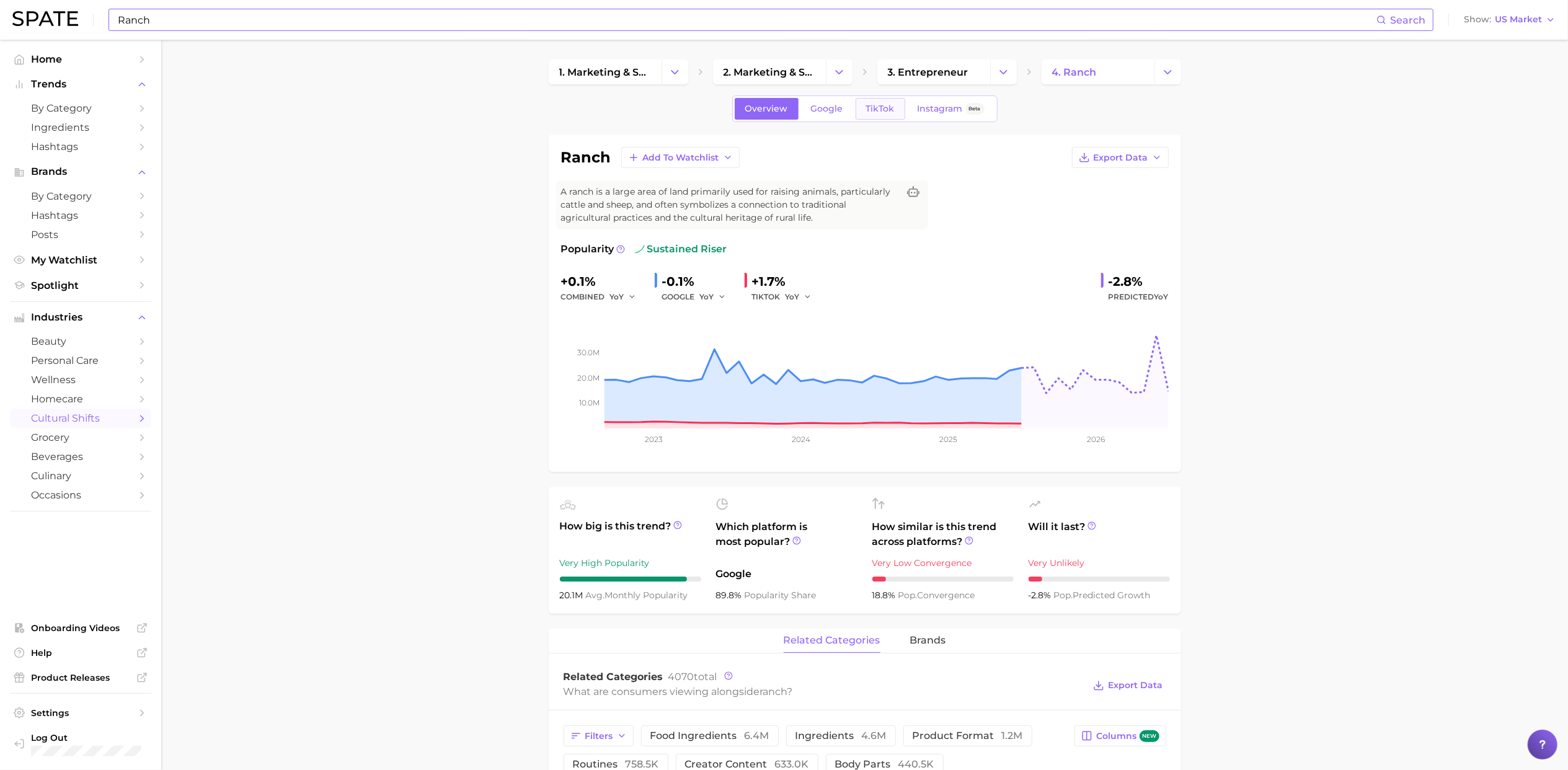
click at [874, 112] on span "TikTok" at bounding box center [880, 109] width 28 height 11
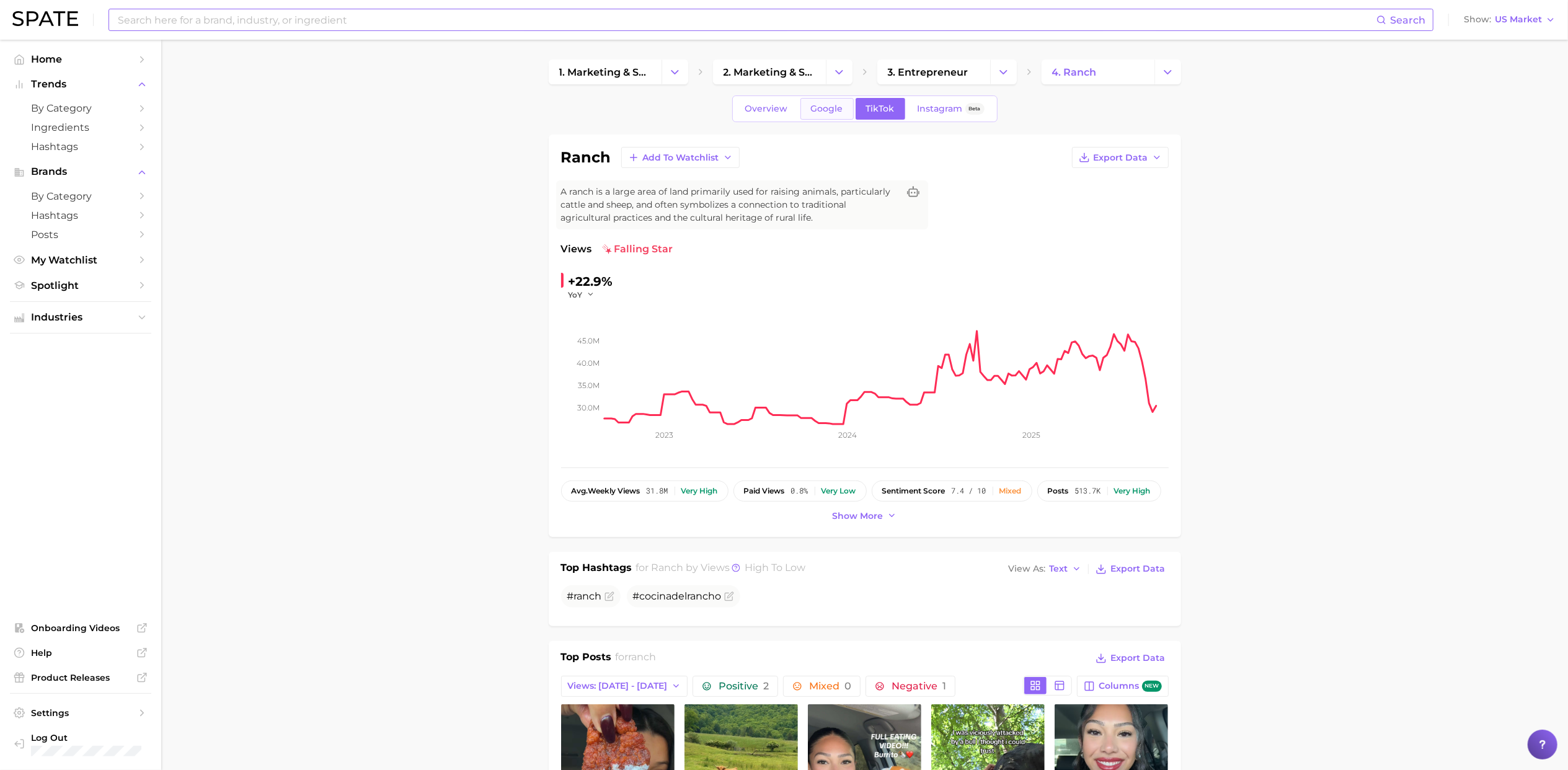
click at [829, 114] on span "Google" at bounding box center [827, 109] width 32 height 11
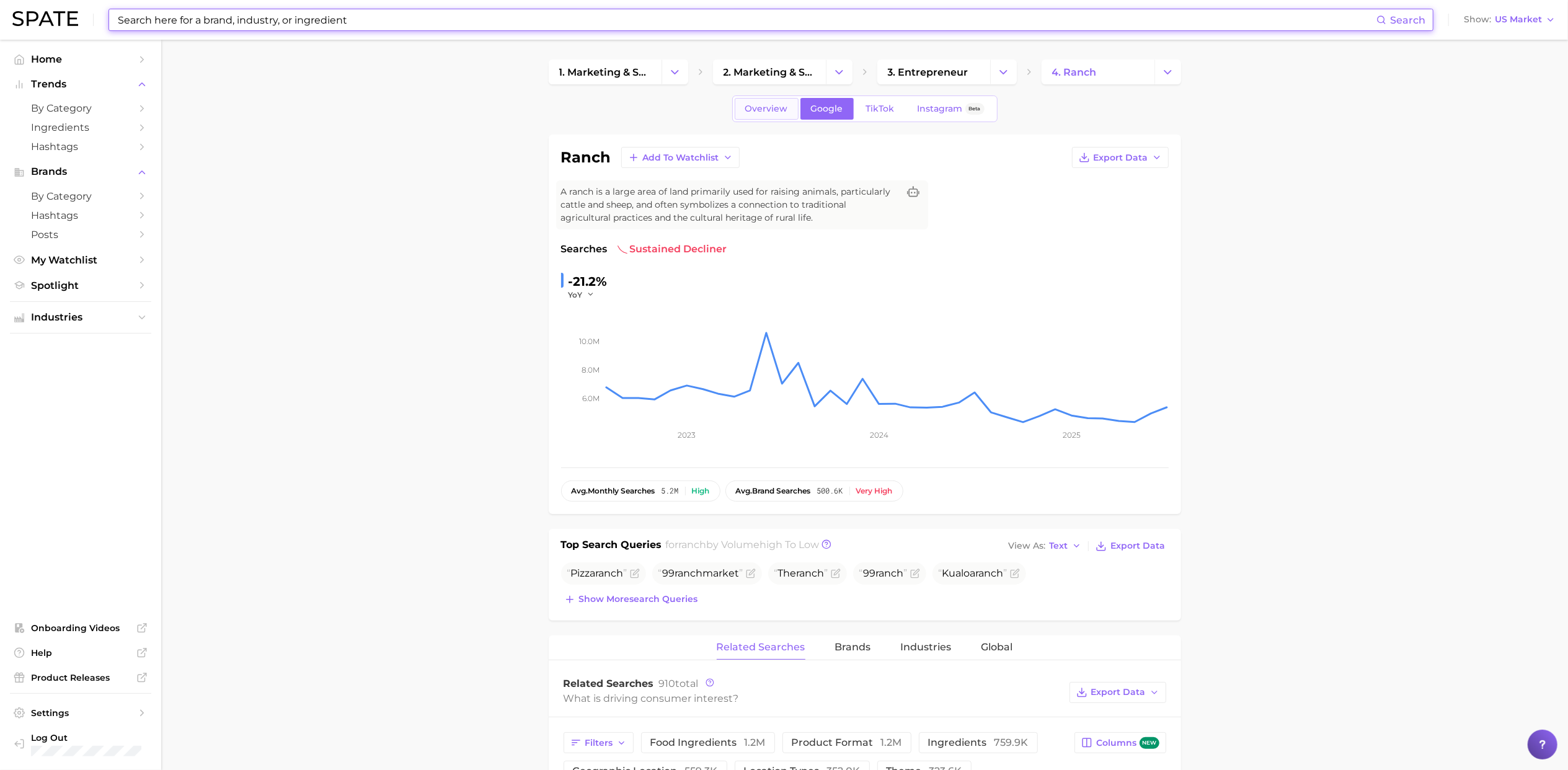
click at [764, 109] on span "Overview" at bounding box center [767, 109] width 42 height 11
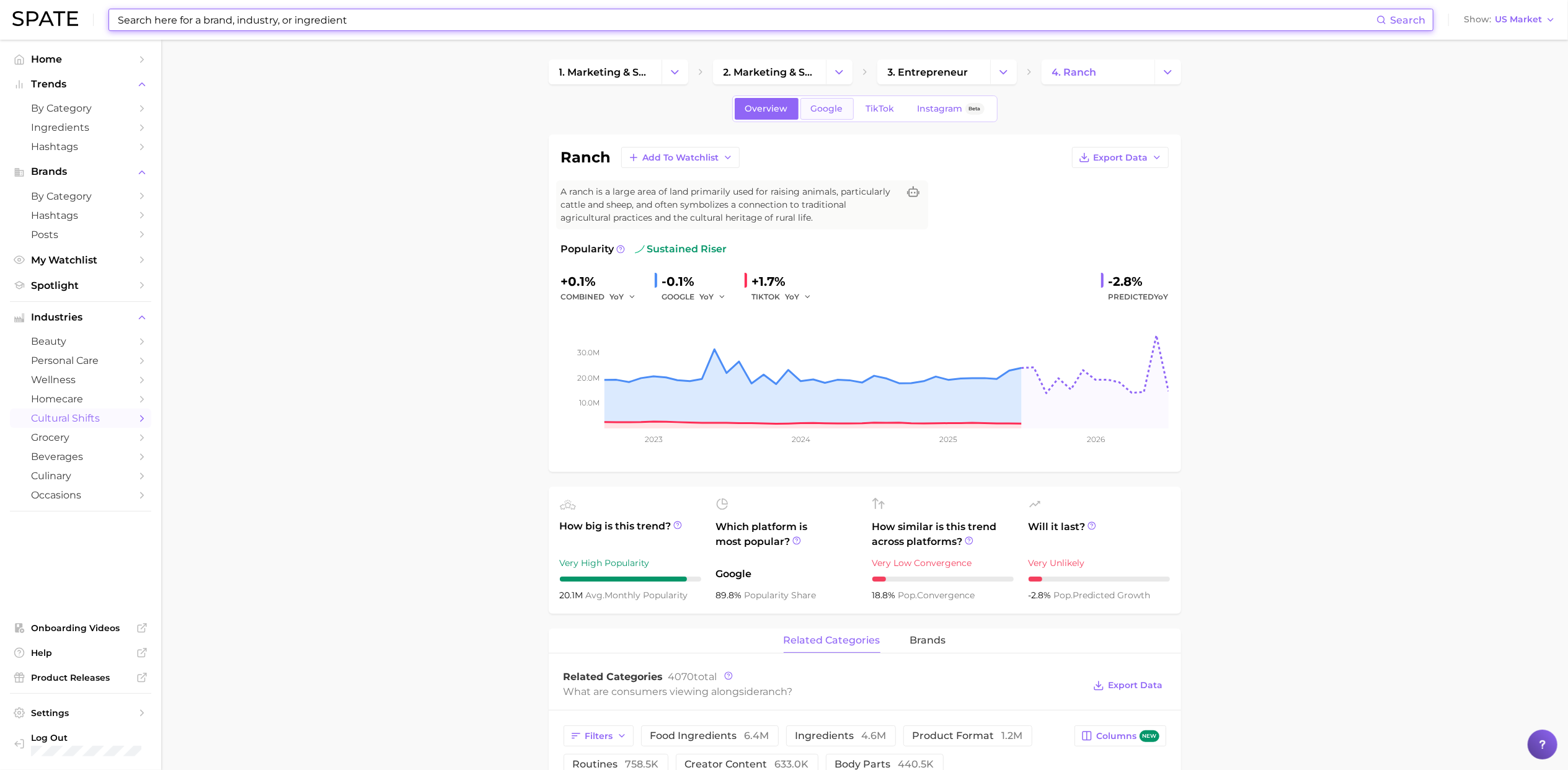
click at [830, 108] on span "Google" at bounding box center [827, 109] width 32 height 11
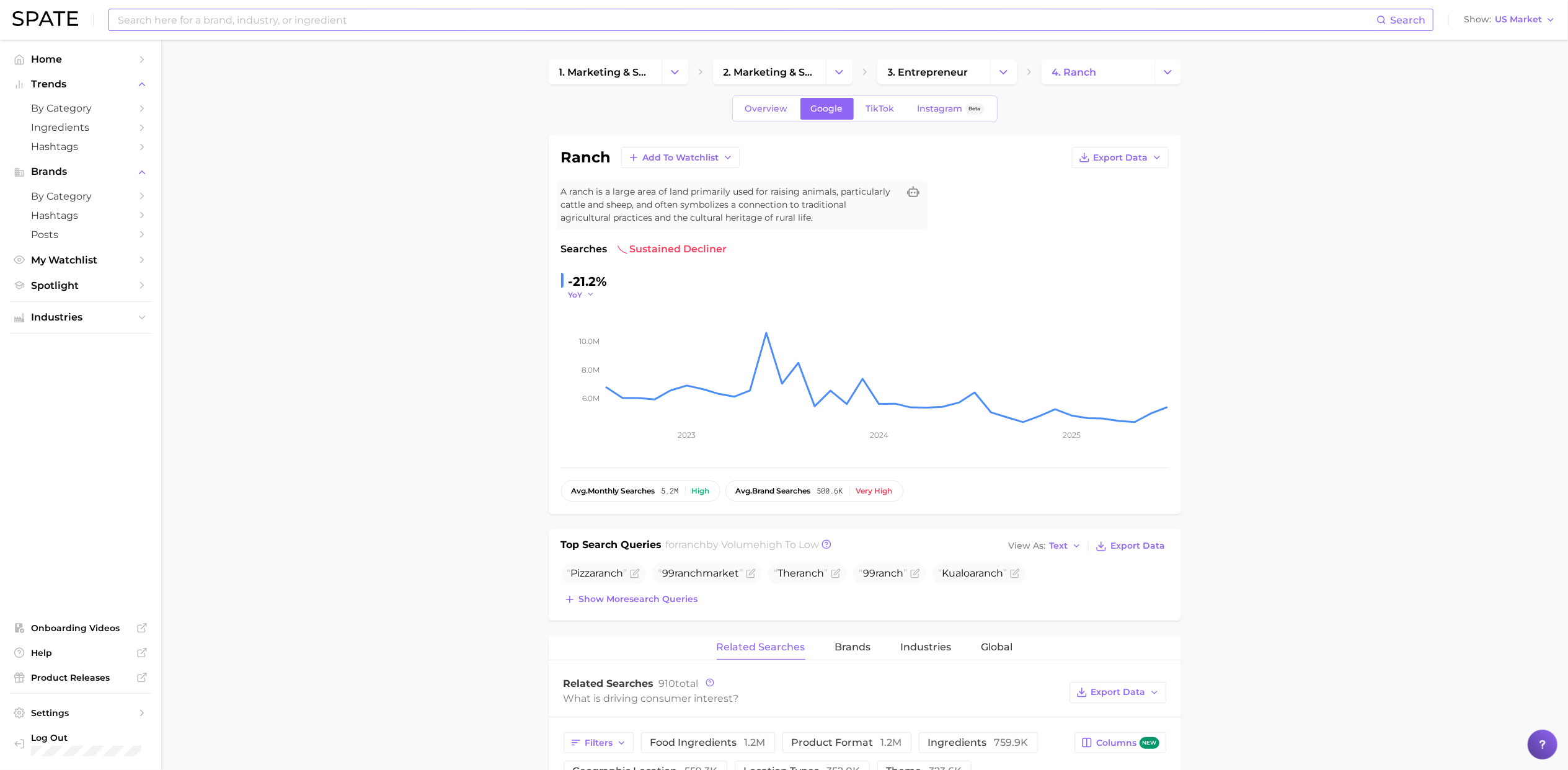
click at [593, 295] on icon "button" at bounding box center [591, 294] width 9 height 9
click at [598, 332] on button "QoQ" at bounding box center [637, 334] width 136 height 22
click at [579, 295] on span "QoQ" at bounding box center [577, 294] width 18 height 11
click at [779, 114] on span "Overview" at bounding box center [767, 109] width 42 height 11
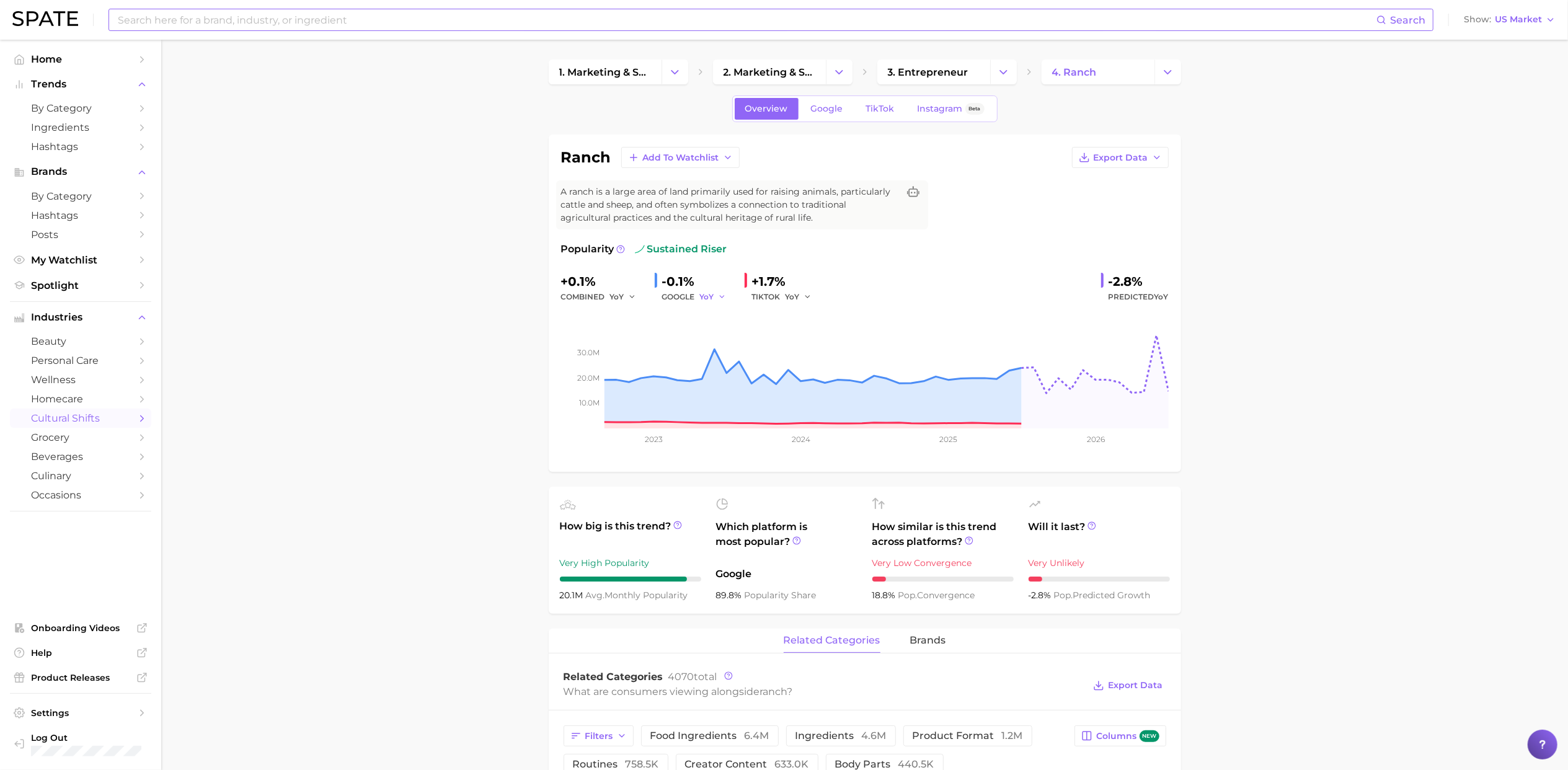
click at [708, 298] on span "YoY" at bounding box center [707, 296] width 14 height 11
click at [723, 336] on span "QoQ" at bounding box center [715, 339] width 20 height 11
click at [837, 118] on link "Google" at bounding box center [827, 109] width 53 height 22
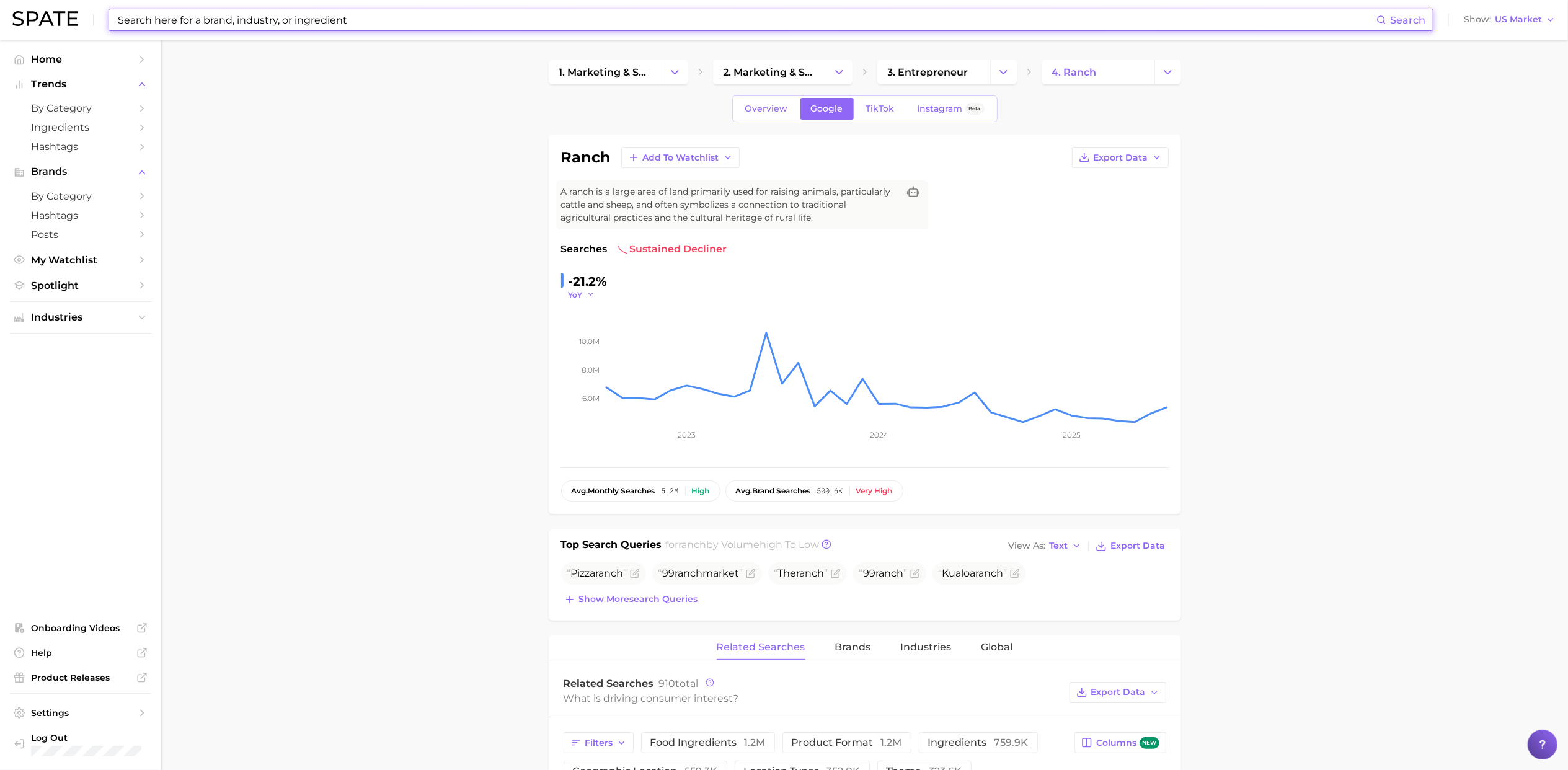
click at [573, 291] on span "YoY" at bounding box center [576, 294] width 14 height 11
click at [586, 331] on span "QoQ" at bounding box center [585, 334] width 20 height 11
